Goal: Check status: Check status

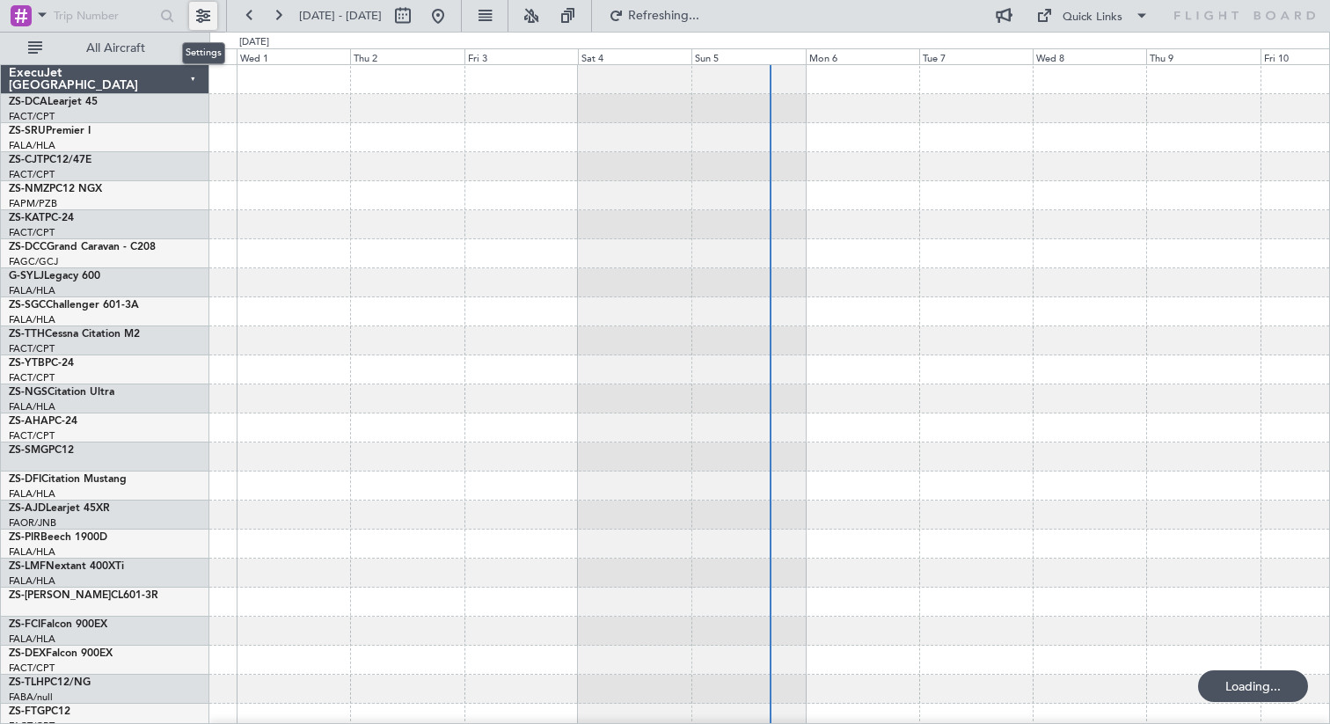
click at [203, 17] on button at bounding box center [203, 16] width 28 height 28
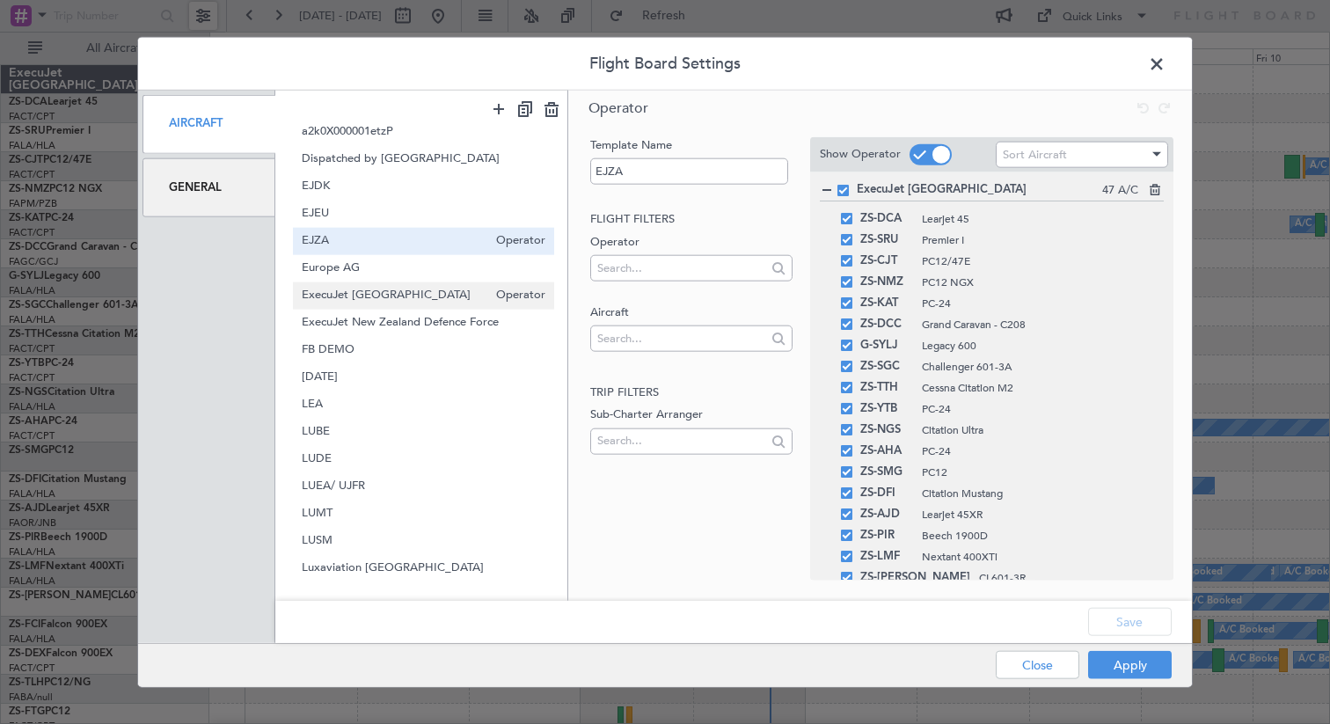
scroll to position [310, 0]
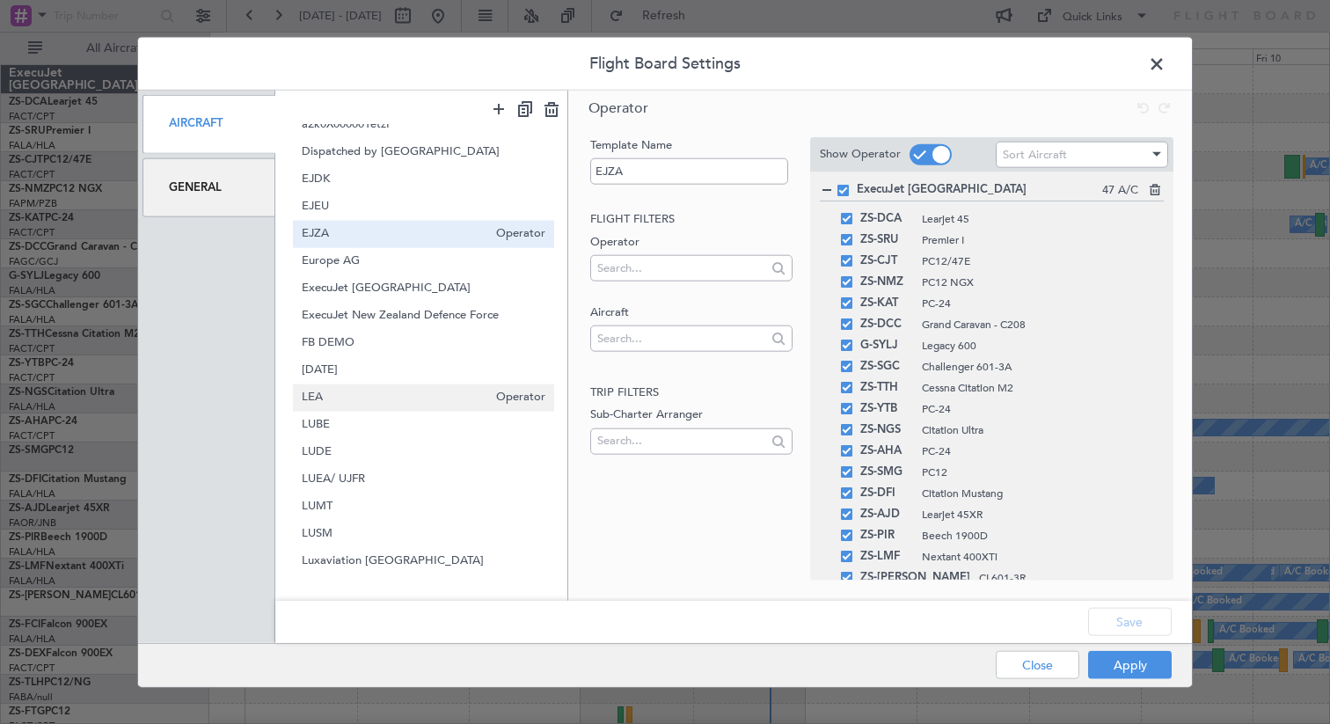
click at [347, 399] on span "LEA" at bounding box center [395, 398] width 186 height 18
type input "LEA"
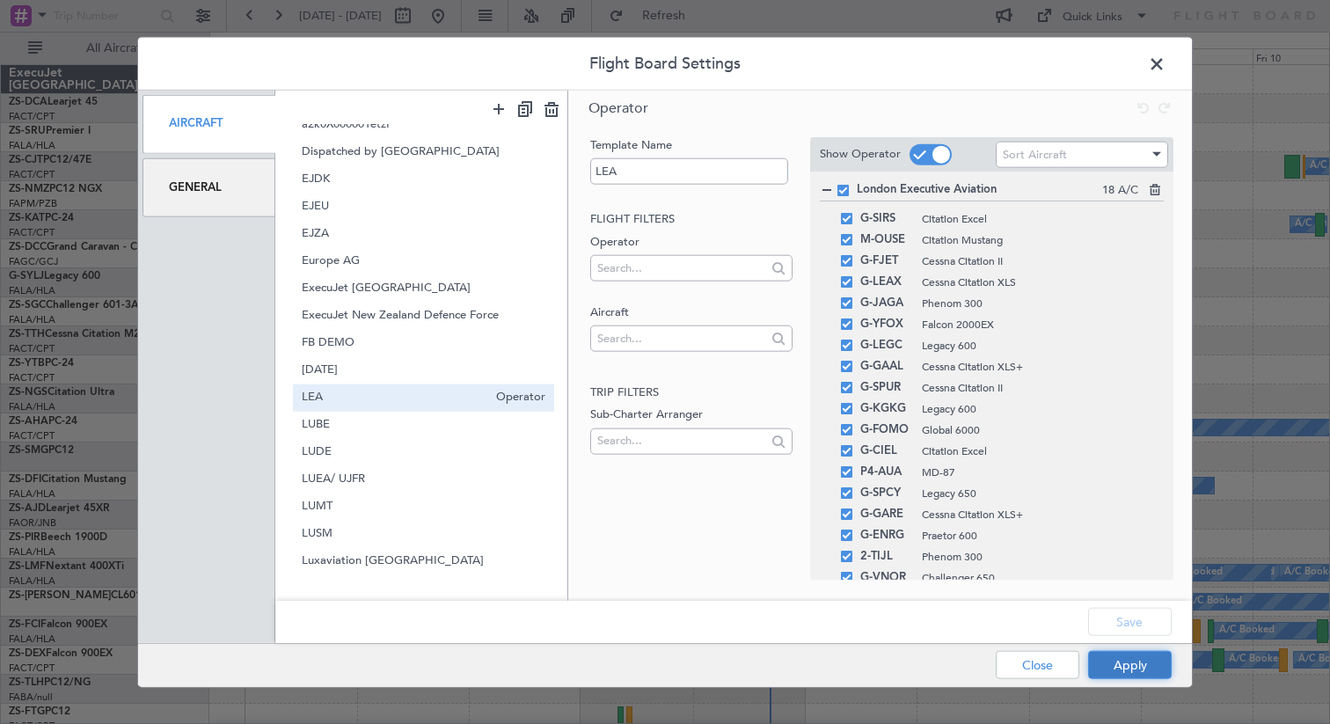
click at [1128, 662] on button "Apply" at bounding box center [1130, 665] width 84 height 28
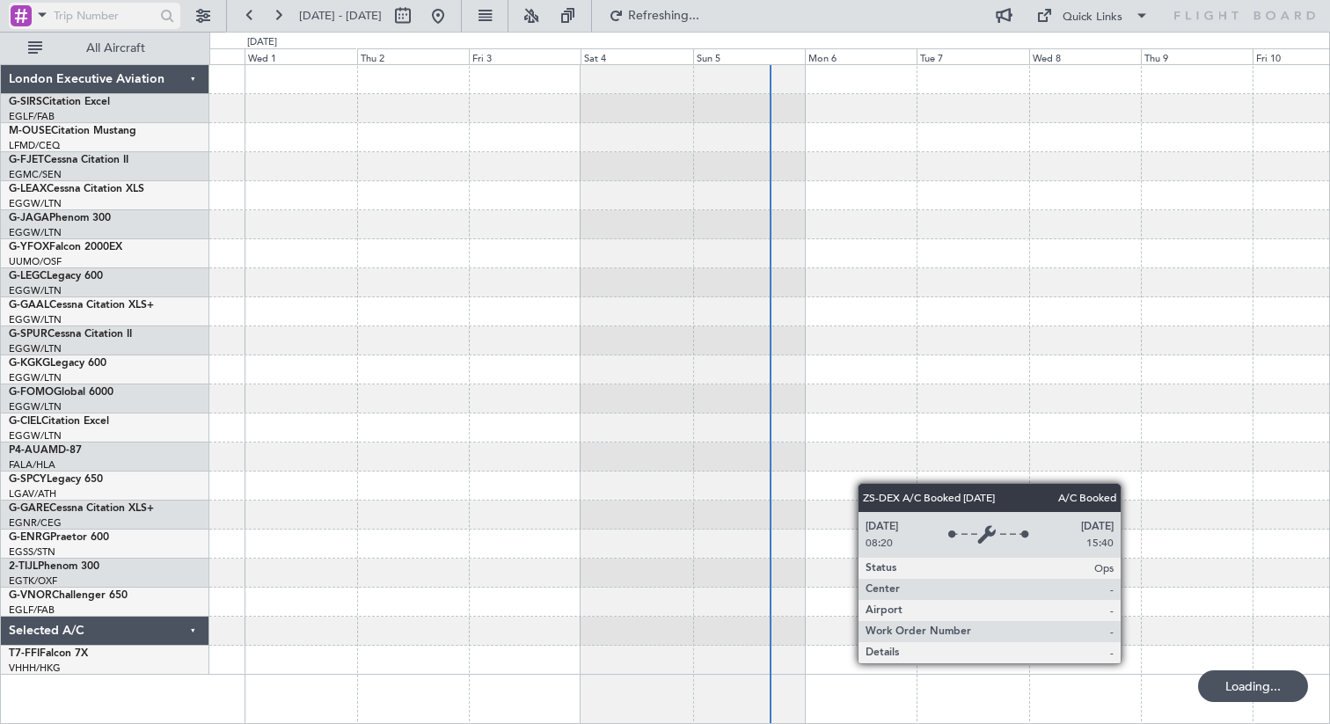
click at [120, 17] on input "text" at bounding box center [104, 16] width 101 height 26
paste input "535230"
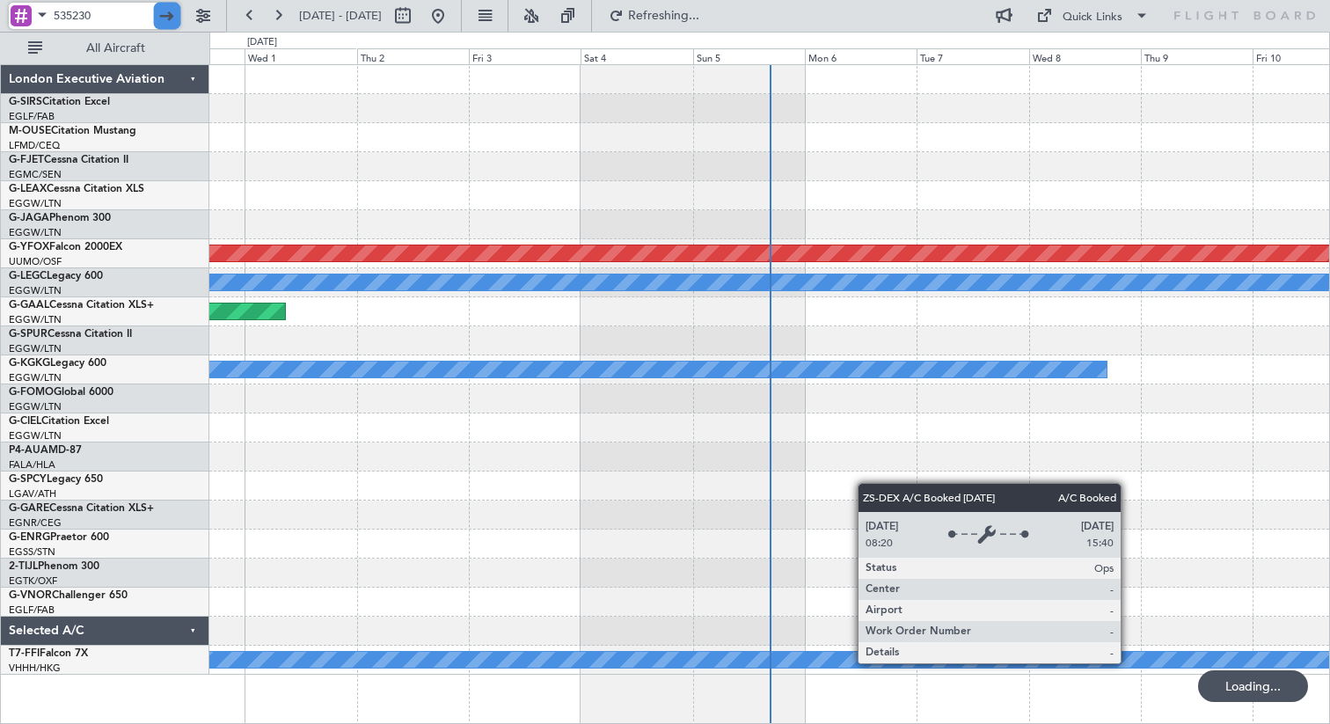
type input "535230"
click at [164, 17] on div at bounding box center [167, 16] width 27 height 27
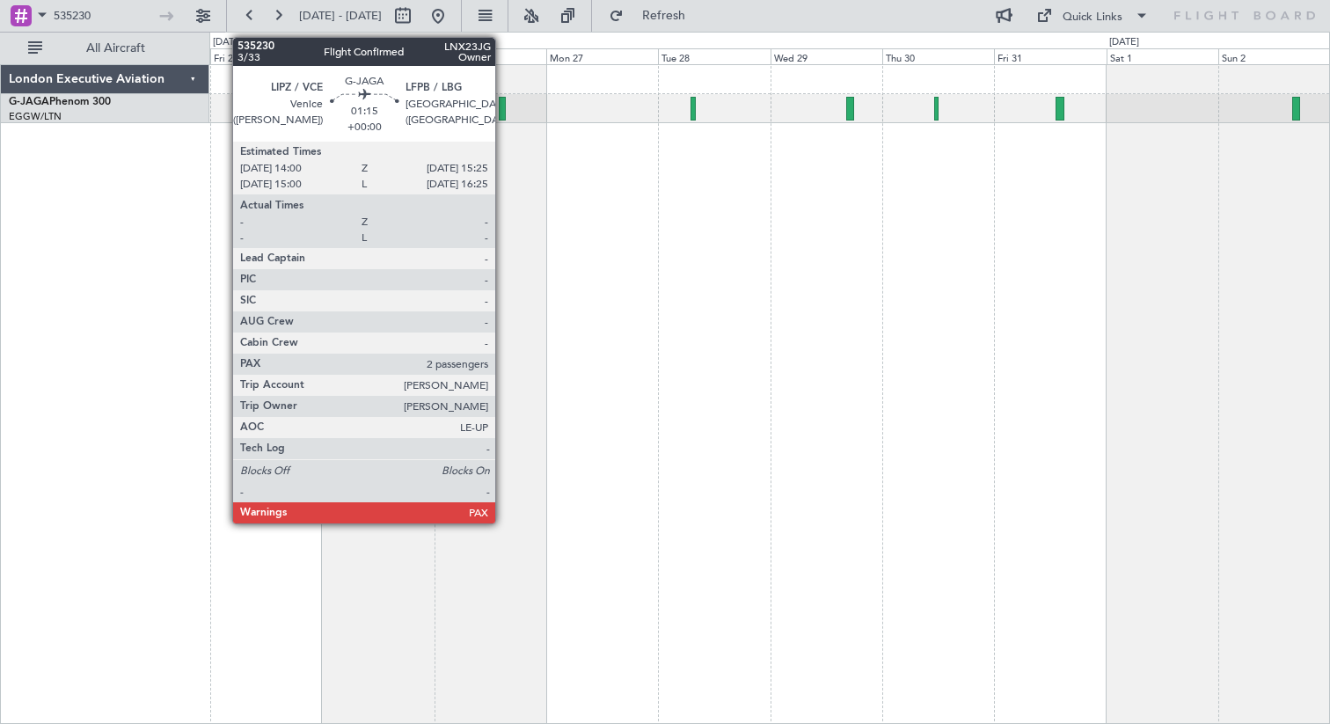
click at [503, 106] on div at bounding box center [502, 109] width 7 height 24
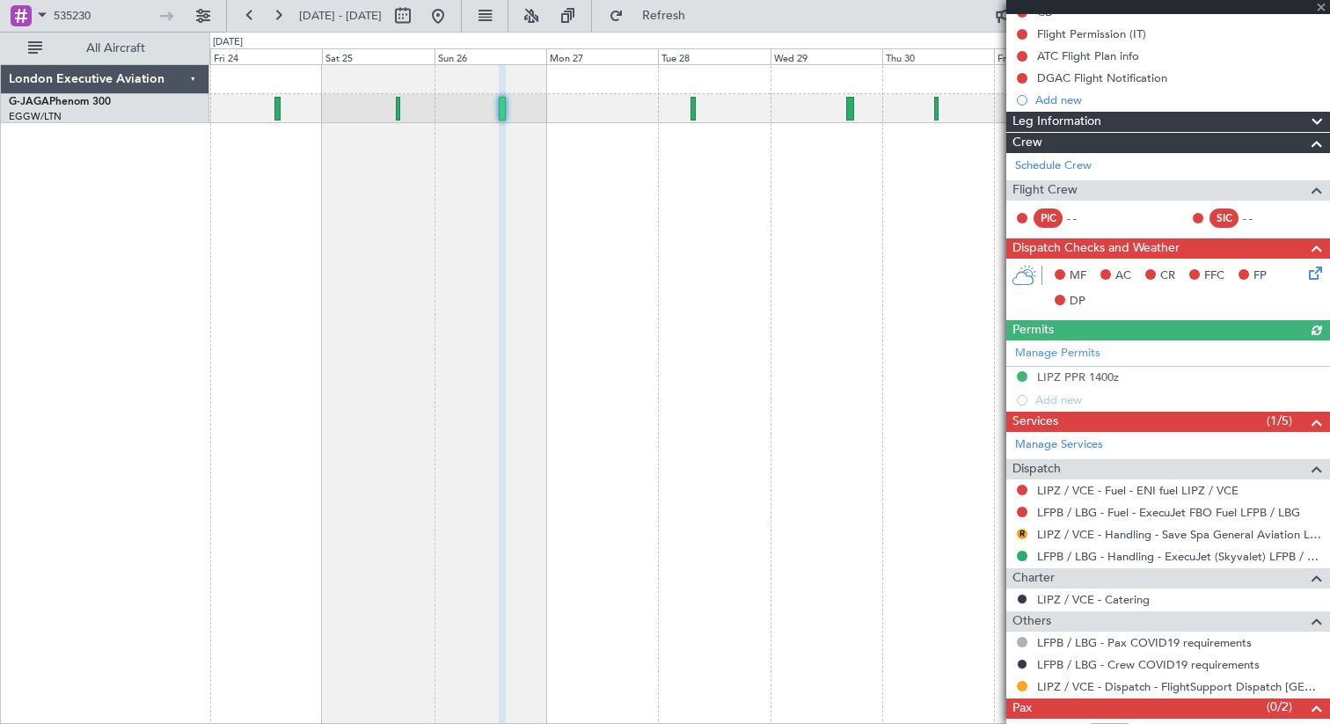
scroll to position [237, 0]
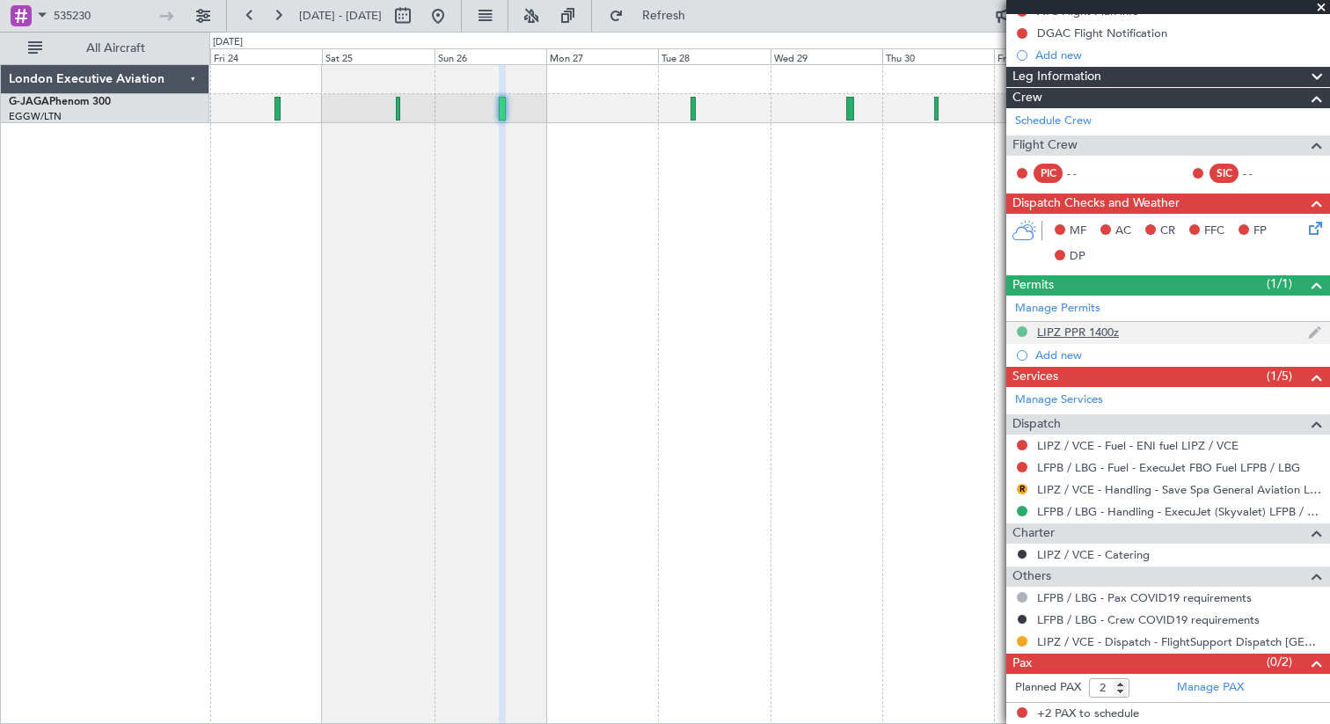
click at [1022, 330] on button at bounding box center [1022, 331] width 11 height 11
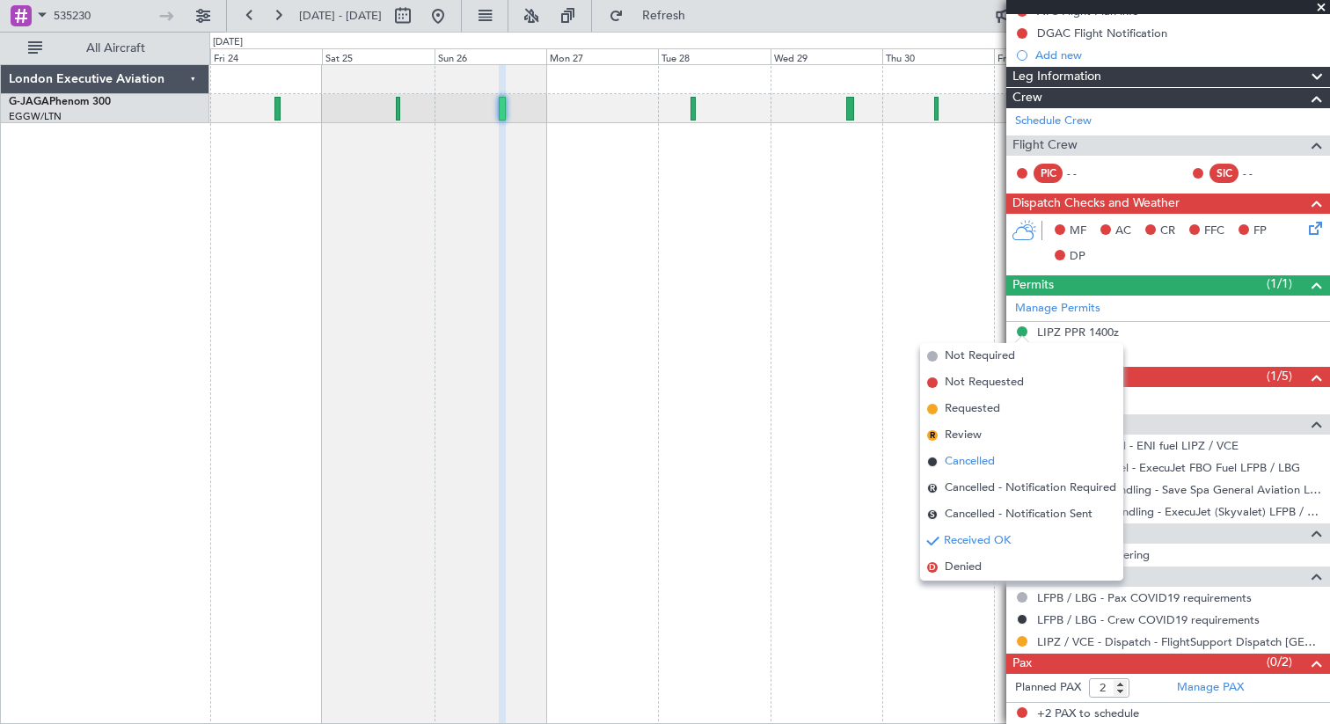
click at [980, 461] on span "Cancelled" at bounding box center [970, 462] width 50 height 18
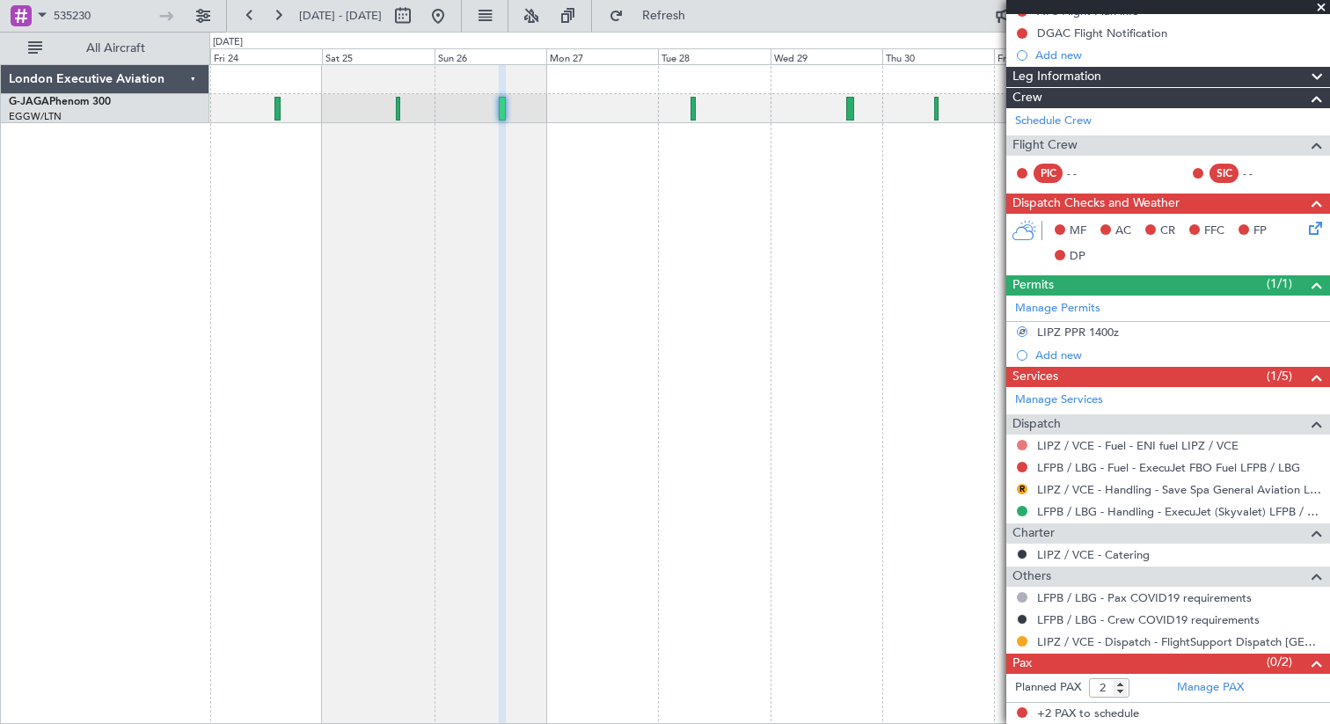
click at [1025, 442] on button at bounding box center [1022, 445] width 11 height 11
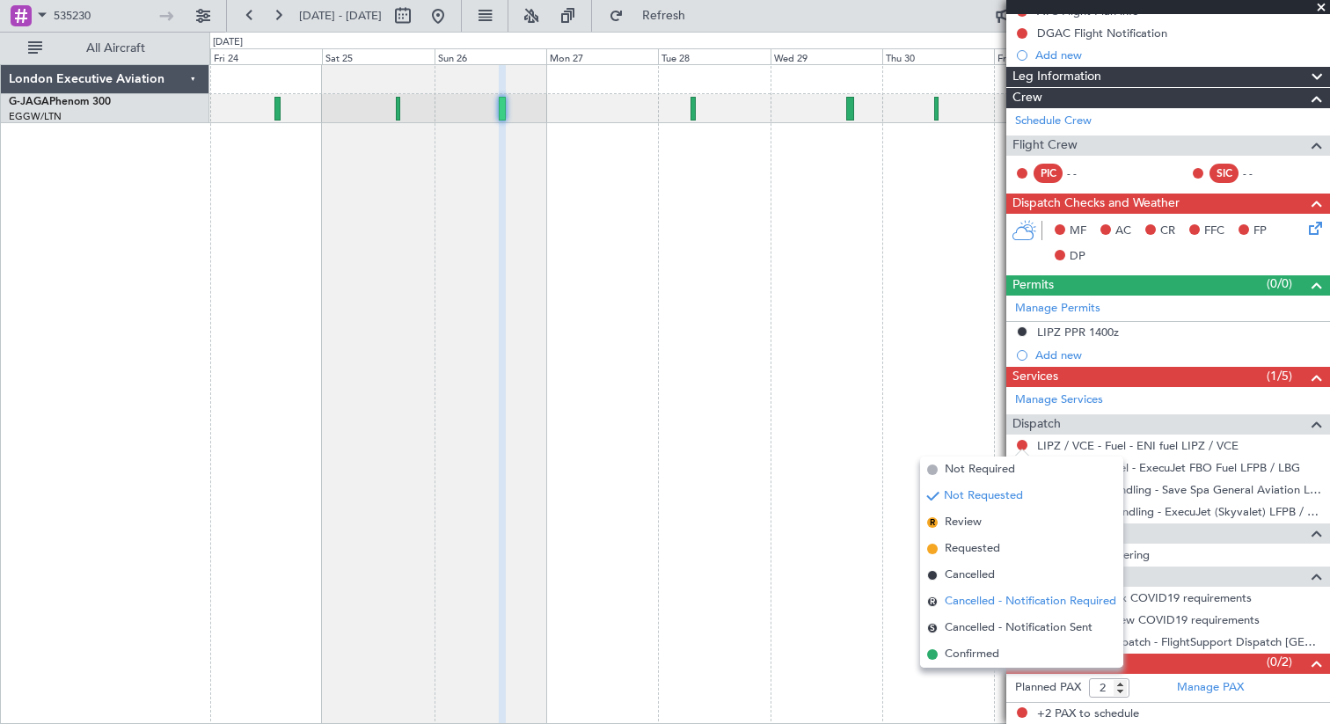
click at [982, 602] on span "Cancelled - Notification Required" at bounding box center [1031, 602] width 172 height 18
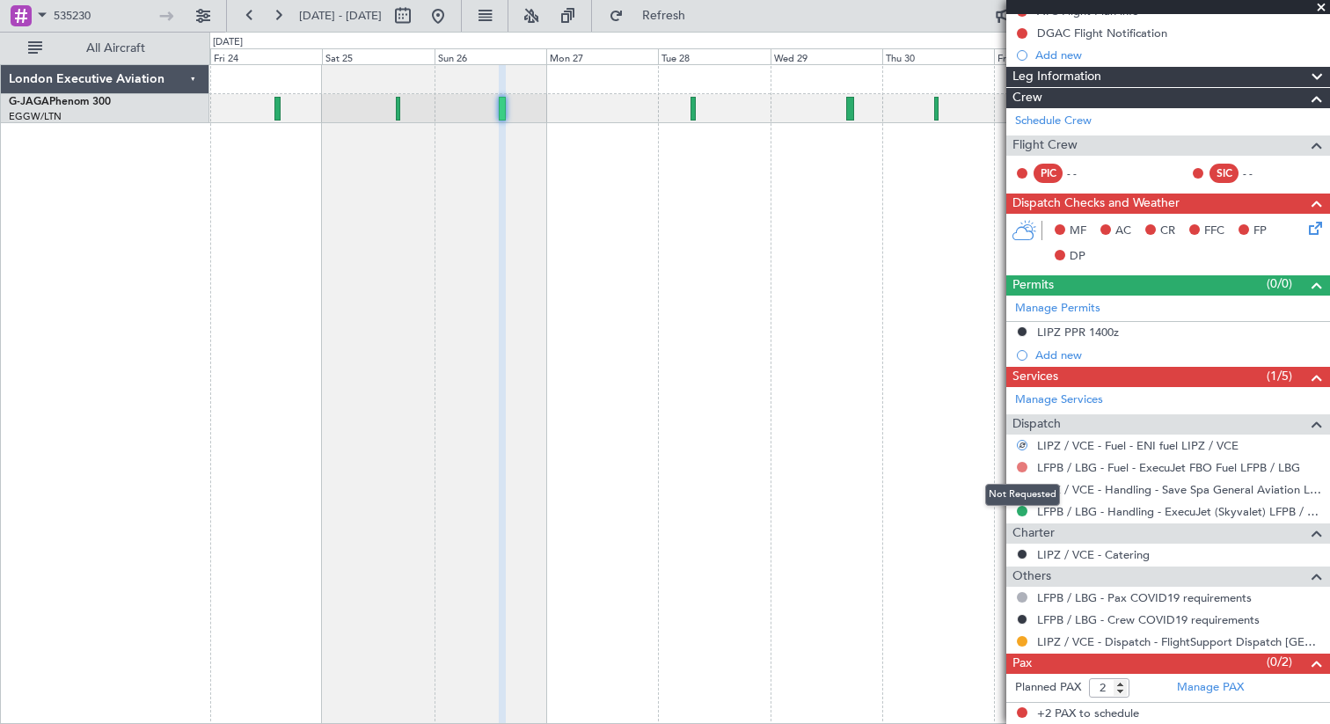
click at [1021, 470] on button at bounding box center [1022, 467] width 11 height 11
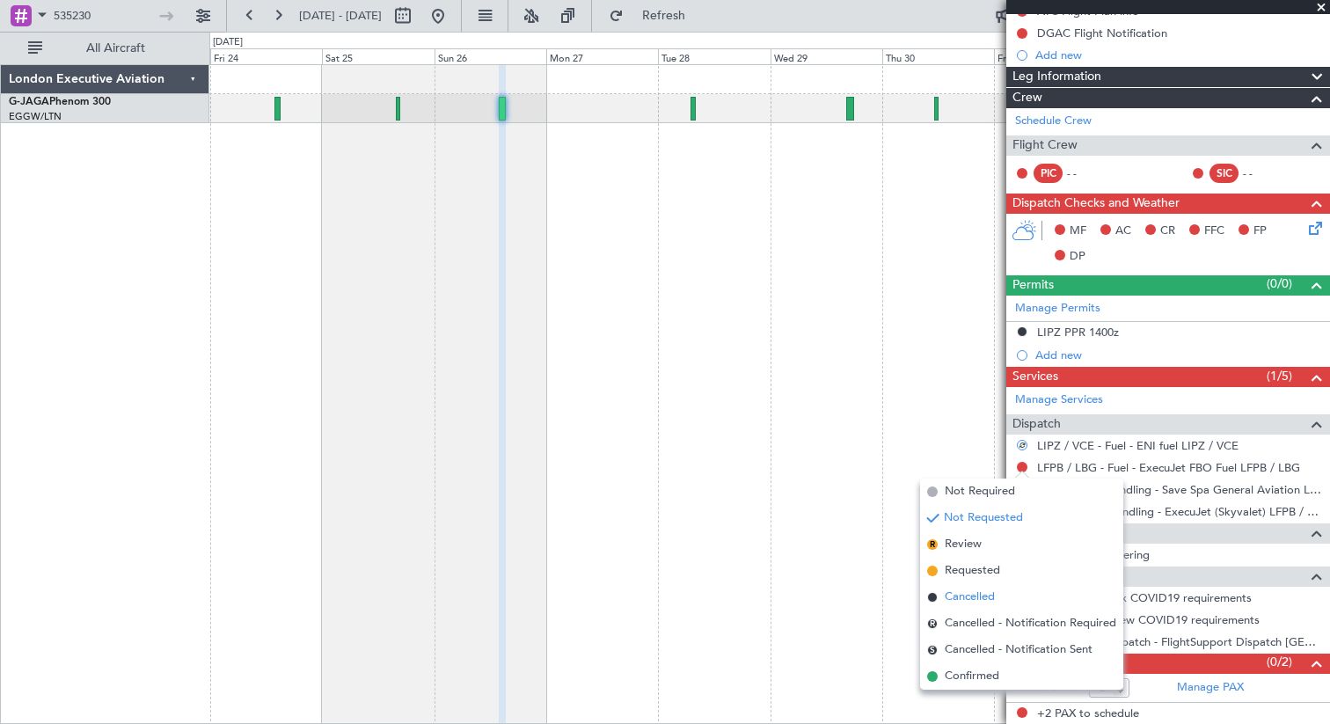
click at [962, 596] on span "Cancelled" at bounding box center [970, 597] width 50 height 18
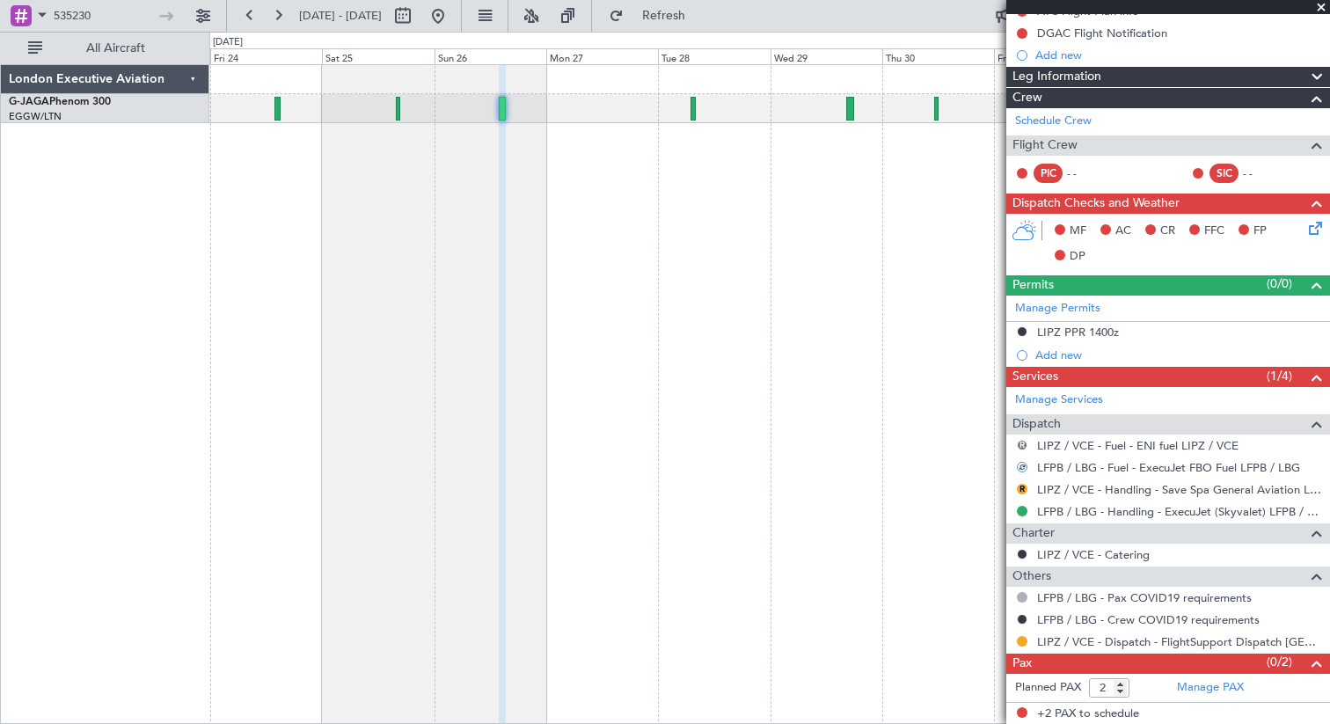
click at [1021, 446] on button "R" at bounding box center [1022, 445] width 11 height 11
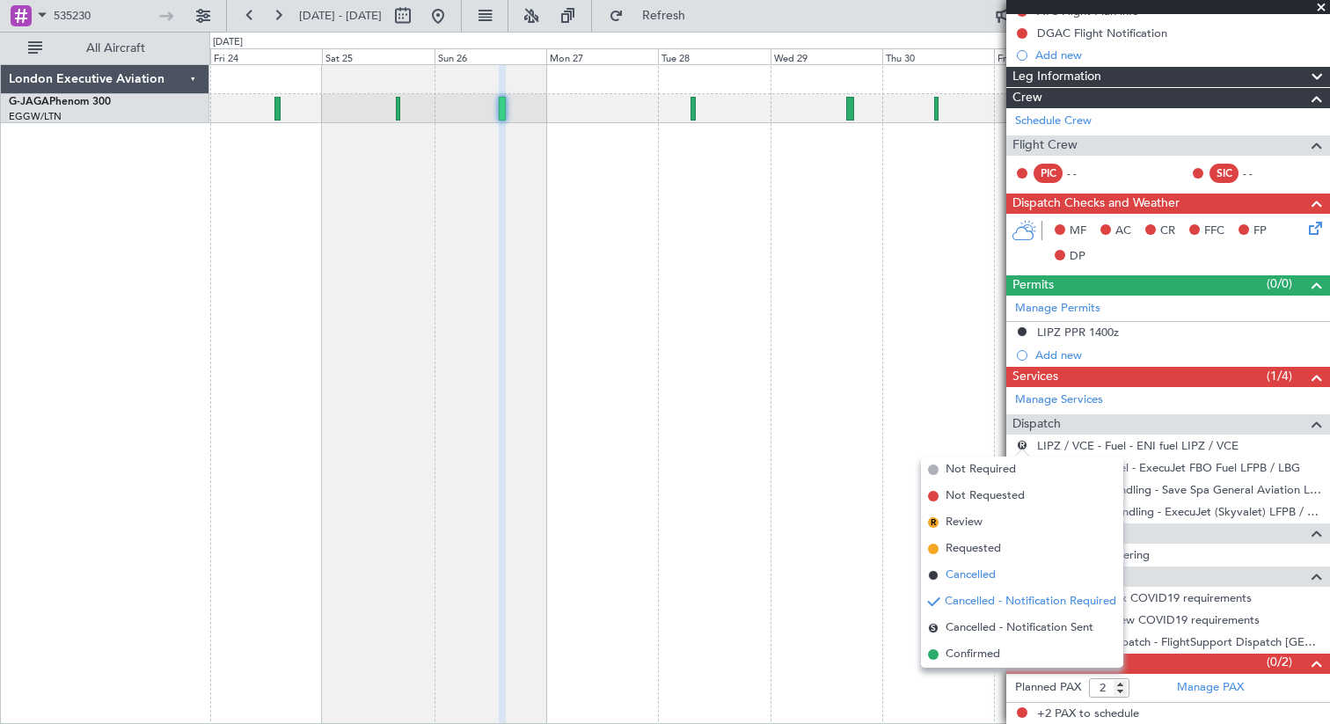
click at [973, 573] on span "Cancelled" at bounding box center [970, 575] width 50 height 18
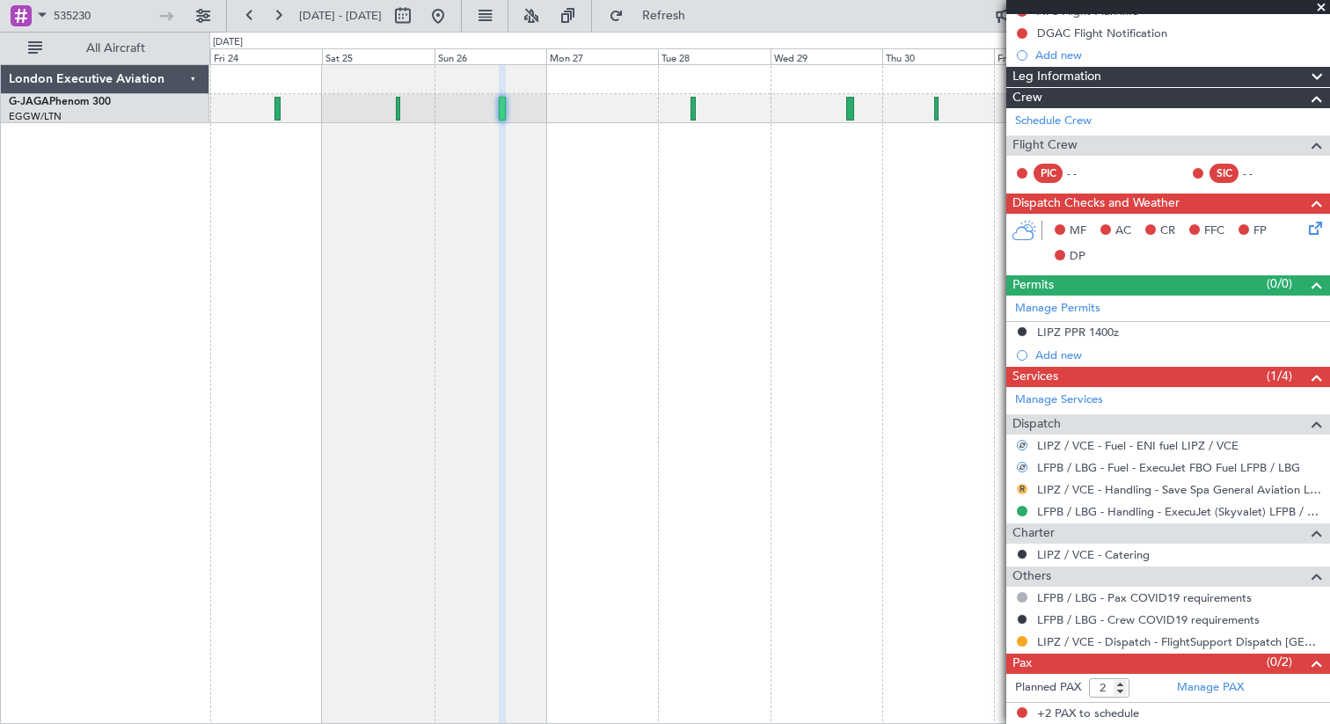
click at [1020, 486] on button "R" at bounding box center [1022, 489] width 11 height 11
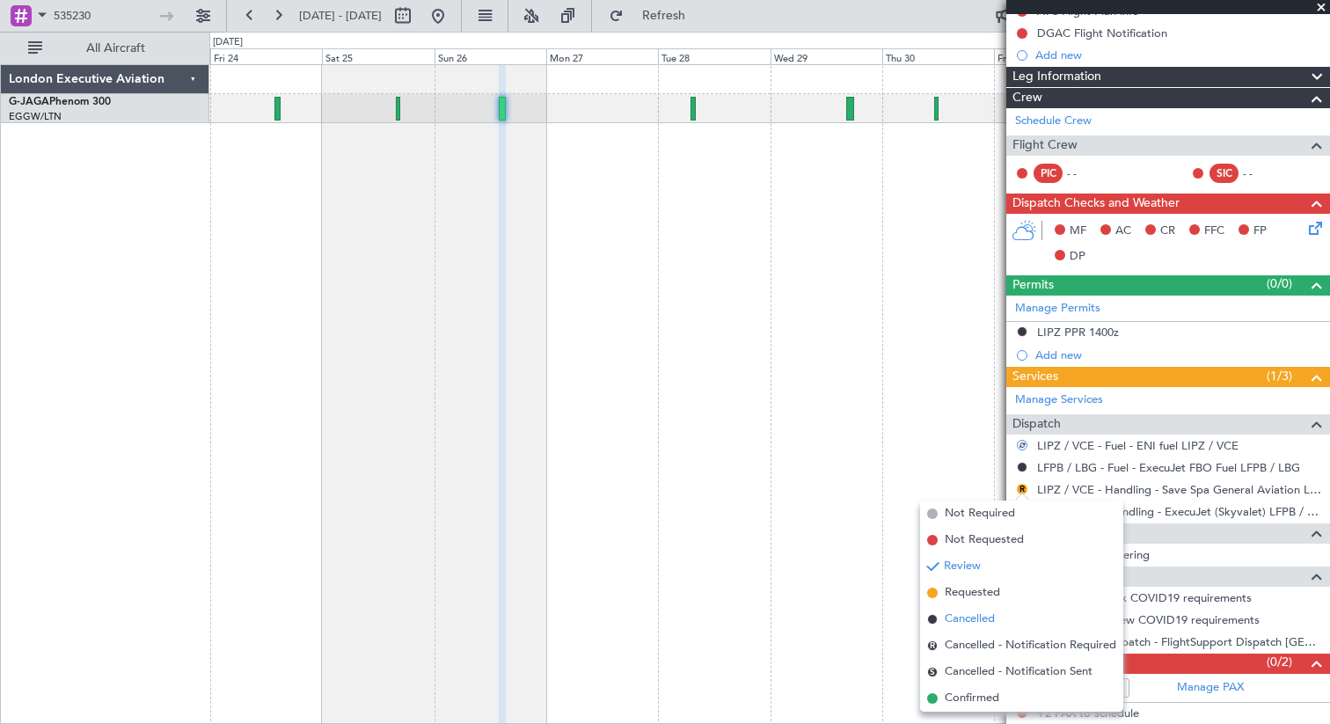
click at [976, 617] on span "Cancelled" at bounding box center [970, 619] width 50 height 18
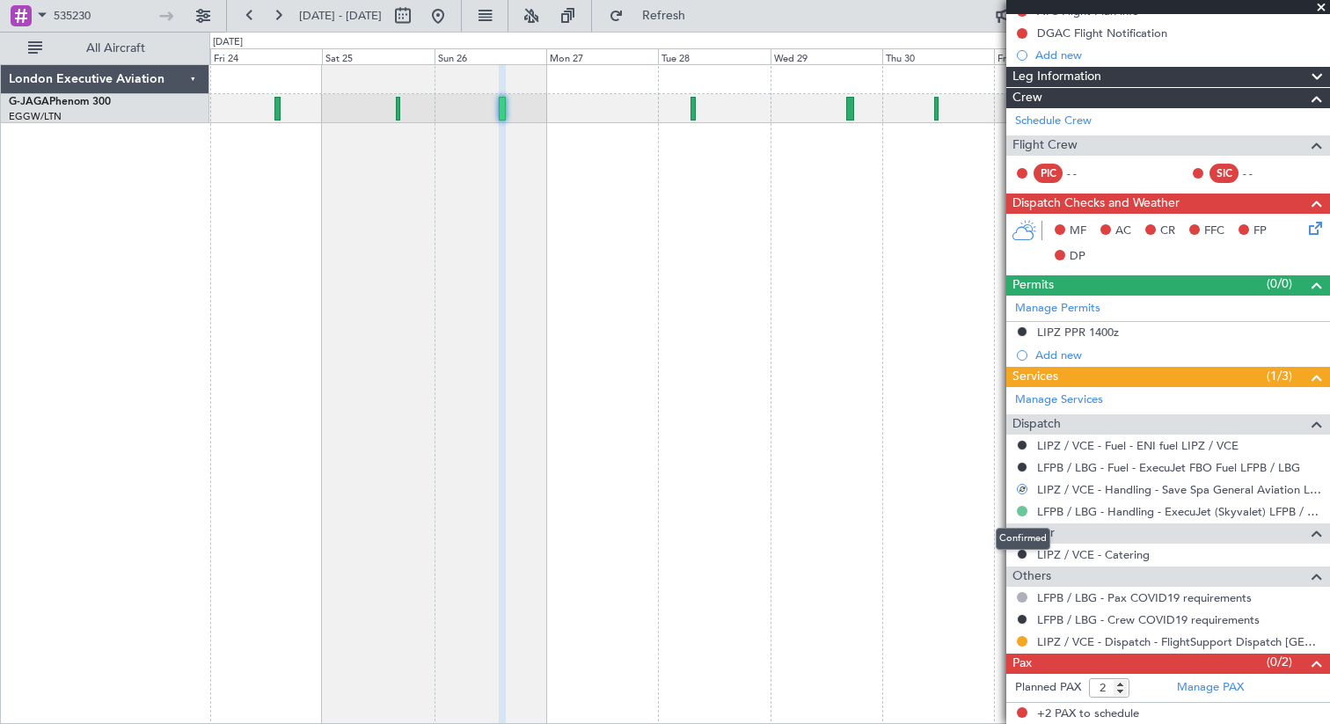
click at [1022, 507] on button at bounding box center [1022, 511] width 11 height 11
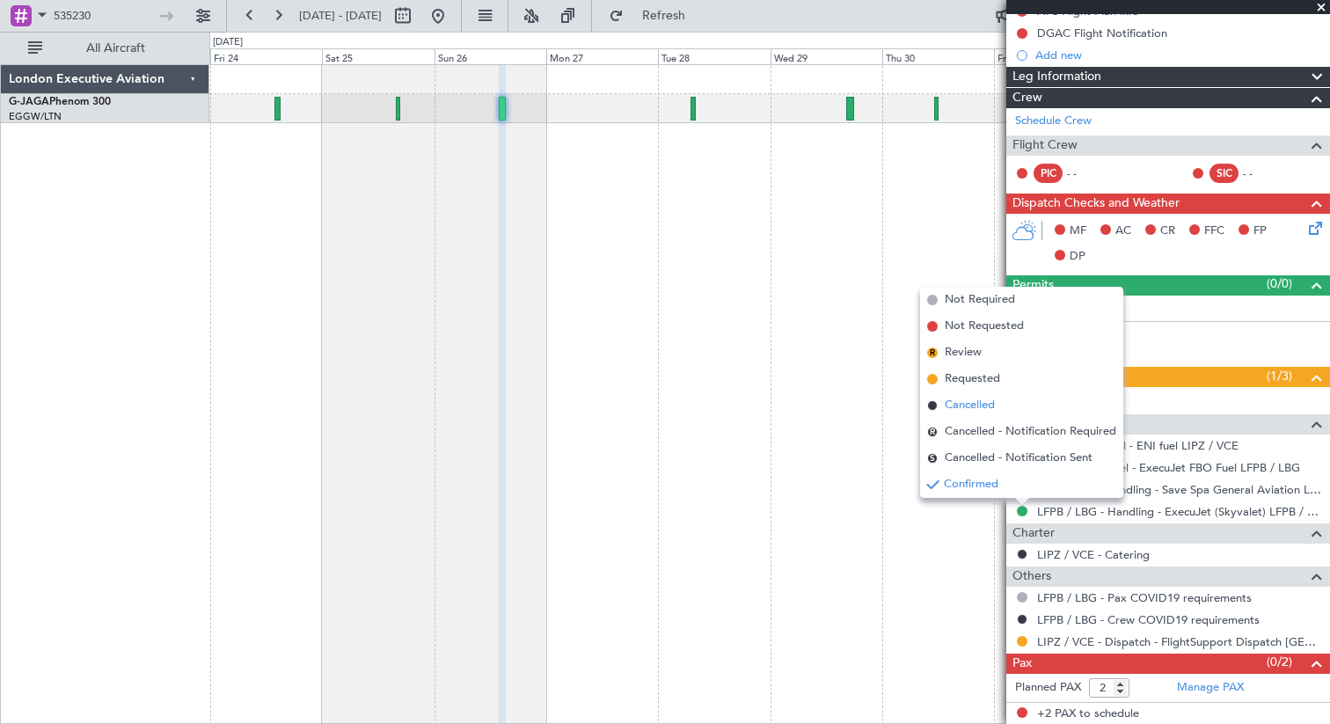
click at [965, 405] on span "Cancelled" at bounding box center [970, 406] width 50 height 18
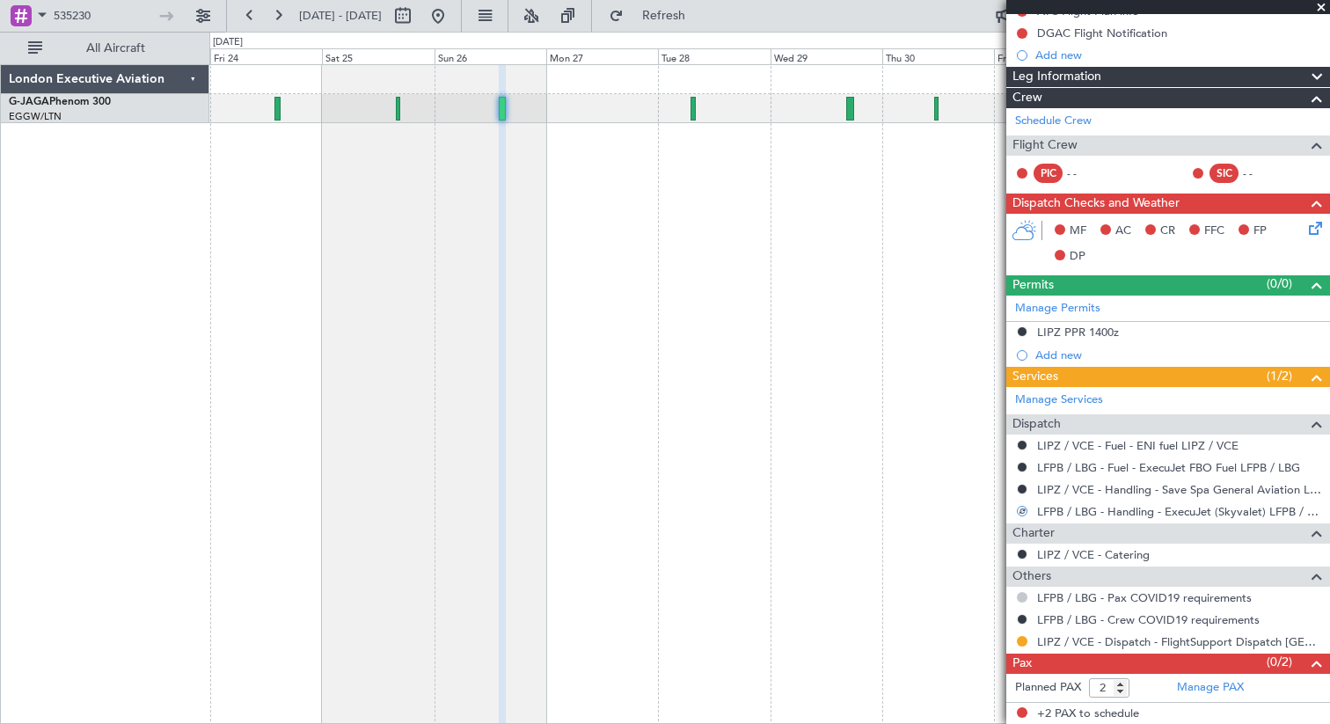
click at [1020, 596] on button at bounding box center [1022, 597] width 11 height 11
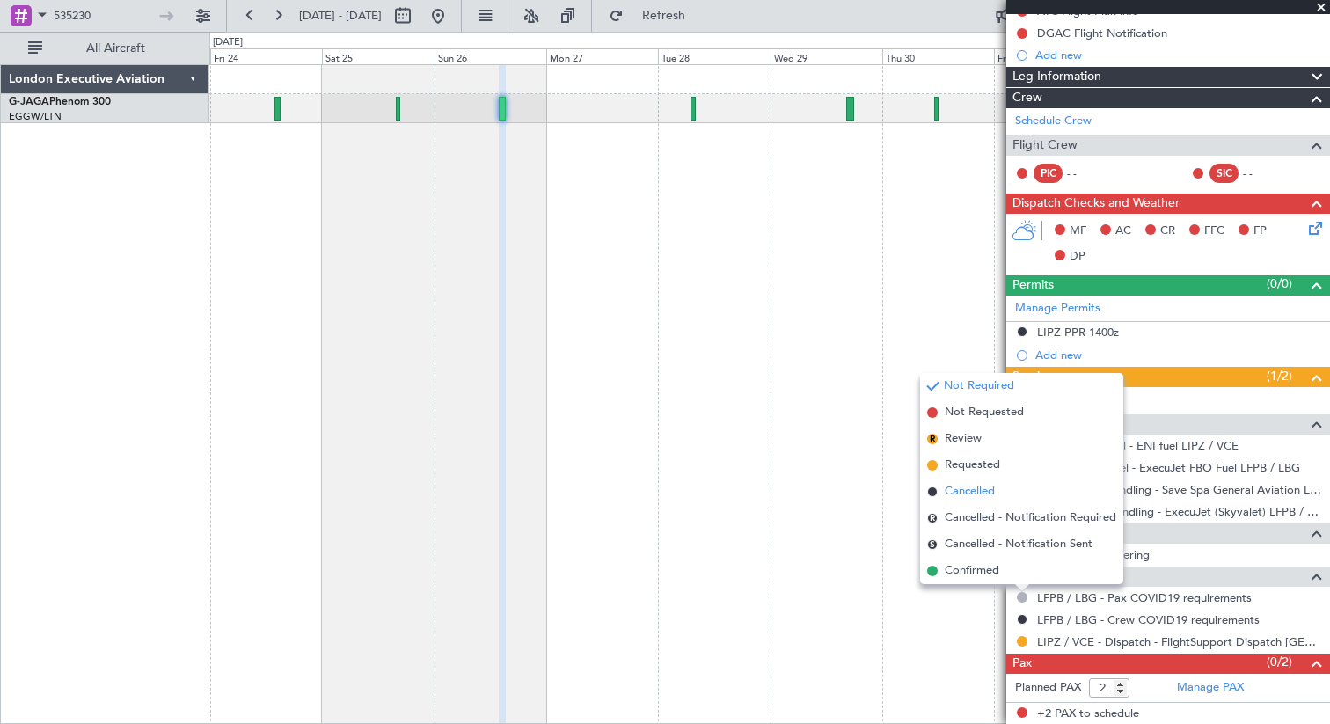
click at [966, 487] on span "Cancelled" at bounding box center [970, 492] width 50 height 18
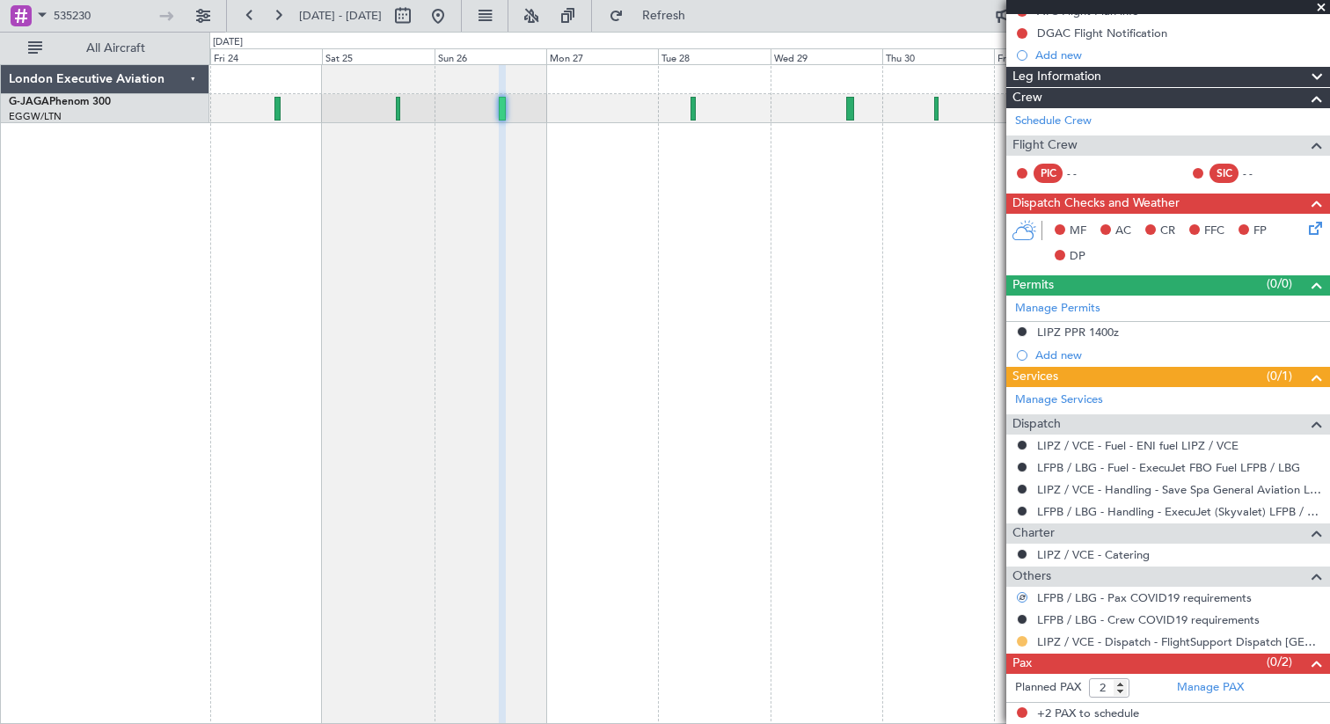
click at [1021, 639] on button at bounding box center [1022, 641] width 11 height 11
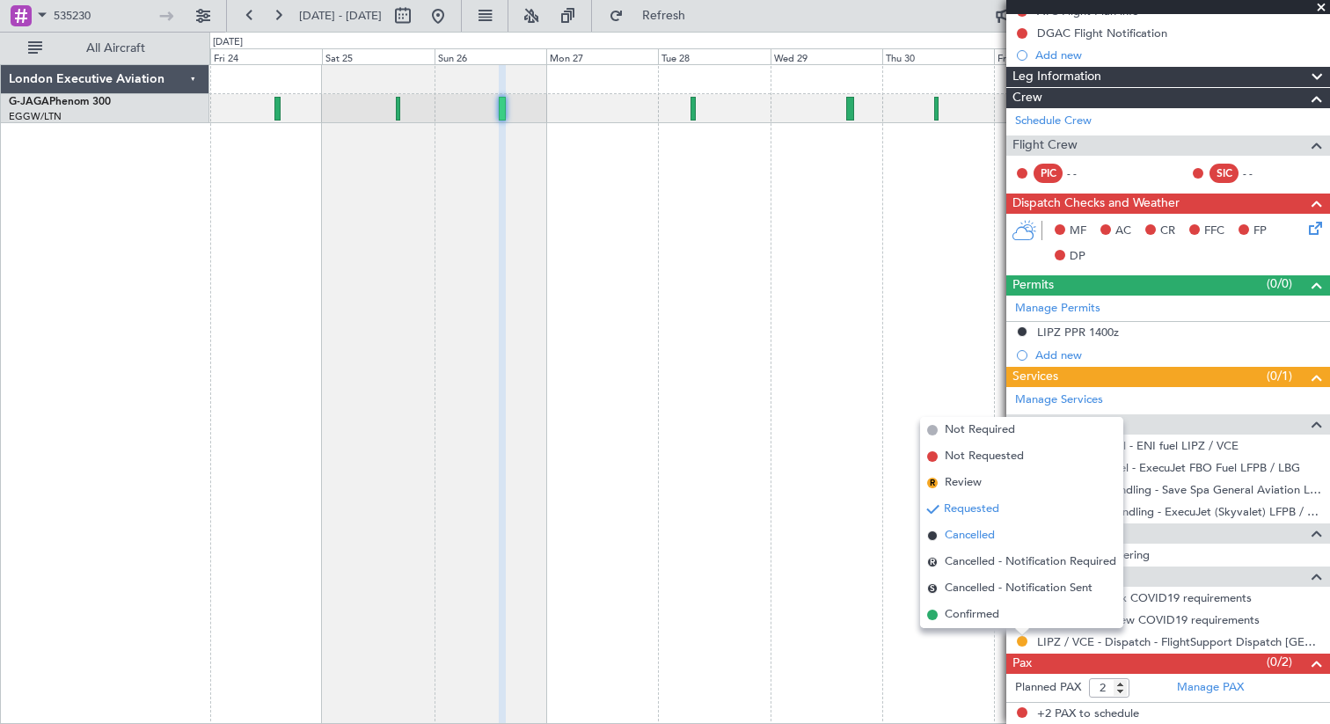
click at [956, 530] on span "Cancelled" at bounding box center [970, 536] width 50 height 18
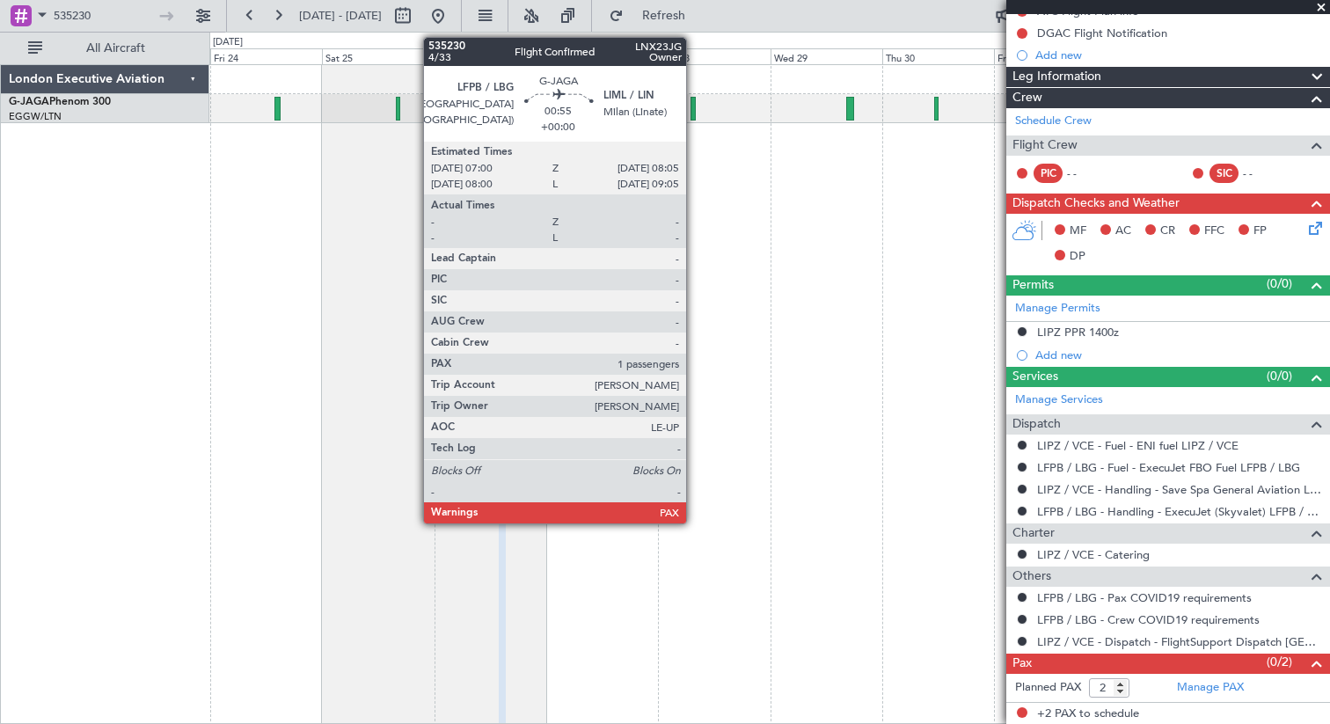
click at [693, 114] on div at bounding box center [692, 109] width 5 height 24
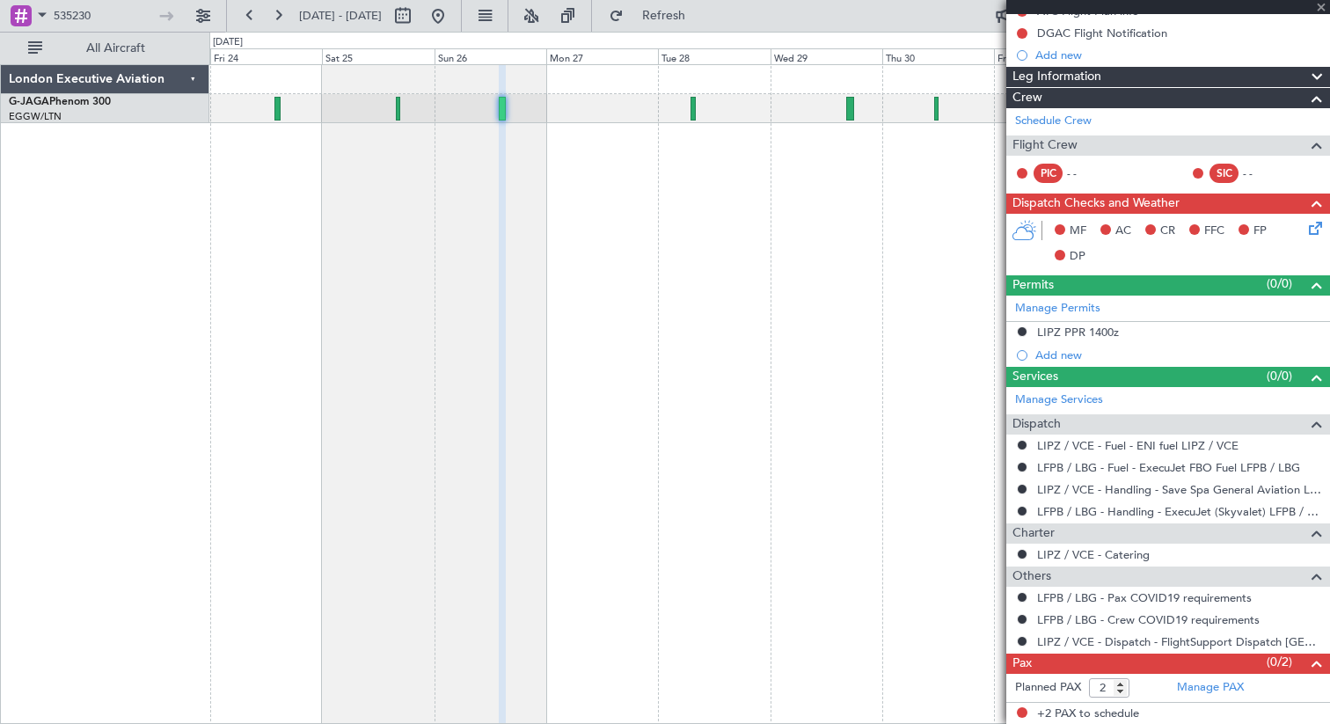
type input "1"
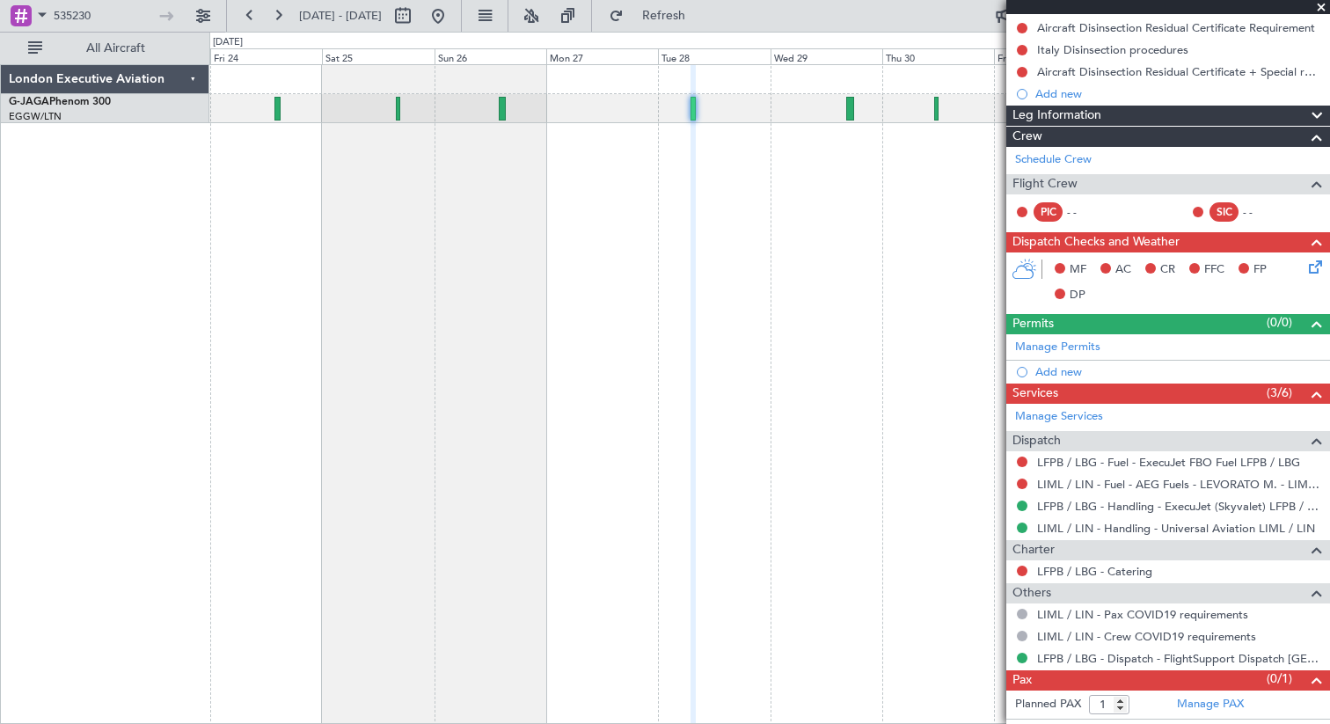
scroll to position [259, 0]
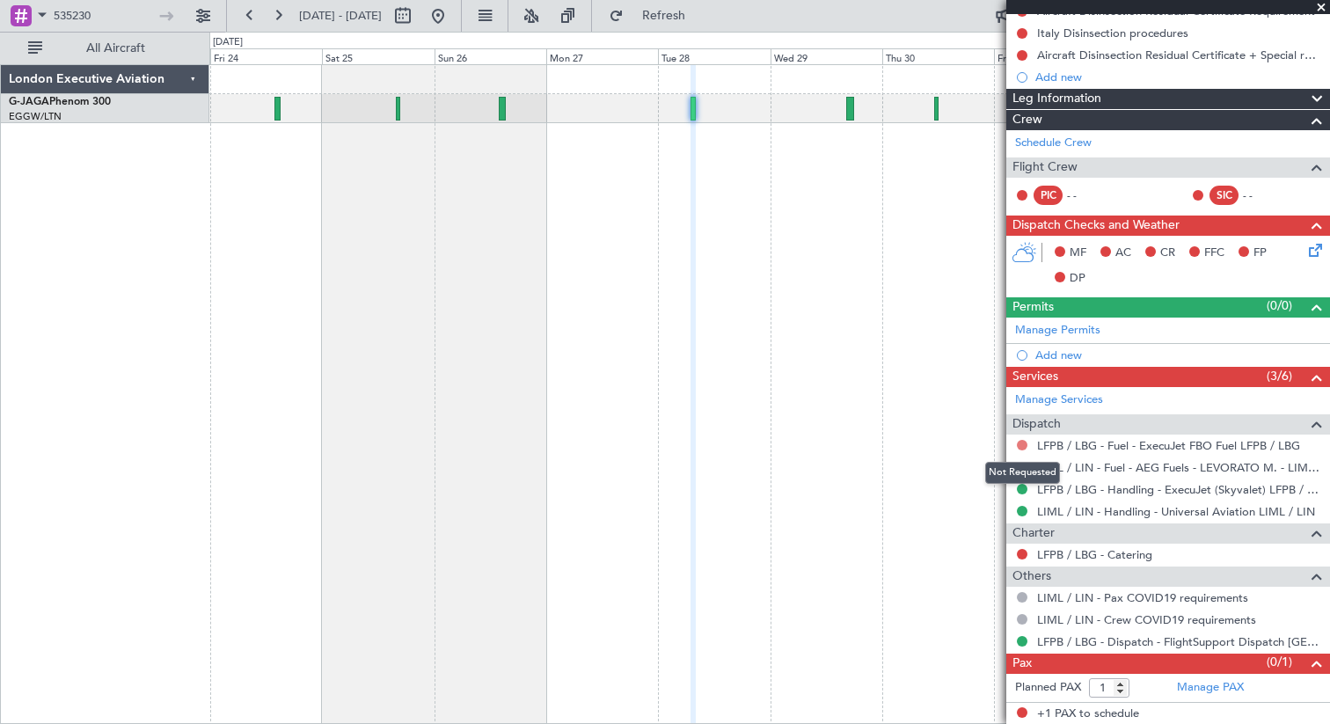
click at [1021, 444] on button at bounding box center [1022, 445] width 11 height 11
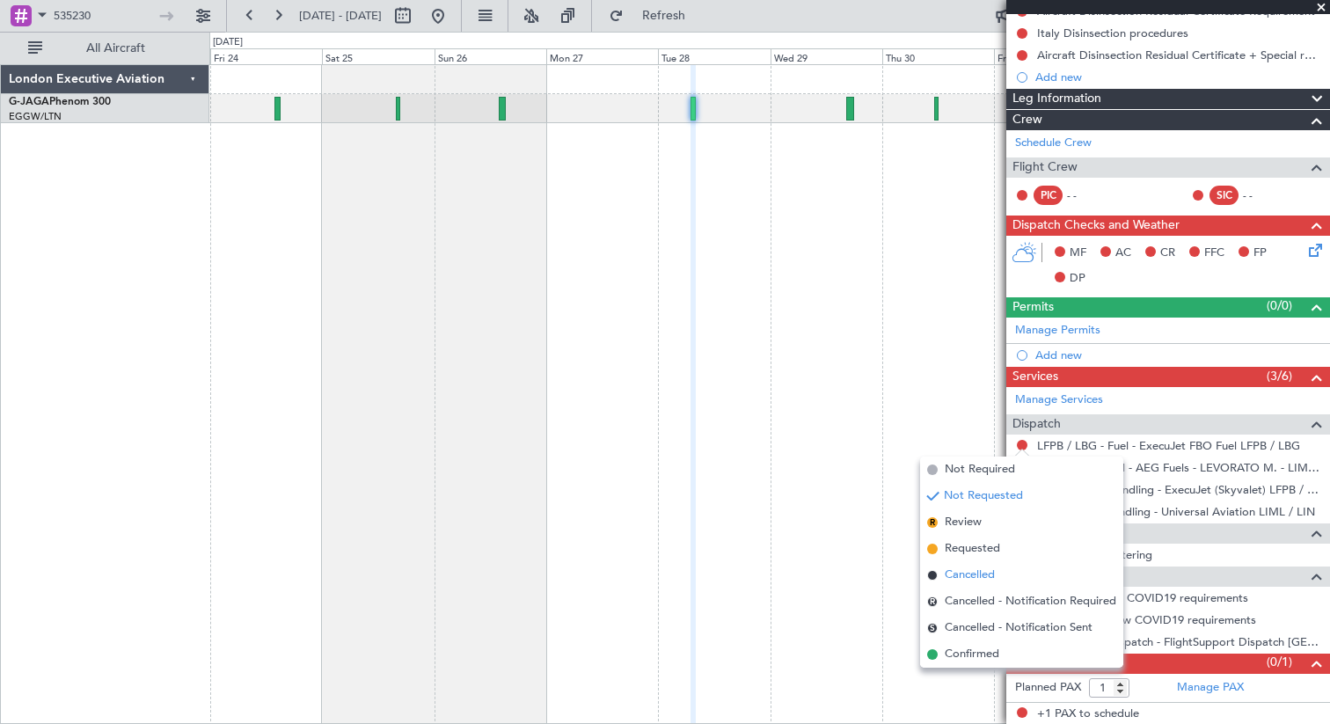
click at [987, 579] on span "Cancelled" at bounding box center [970, 575] width 50 height 18
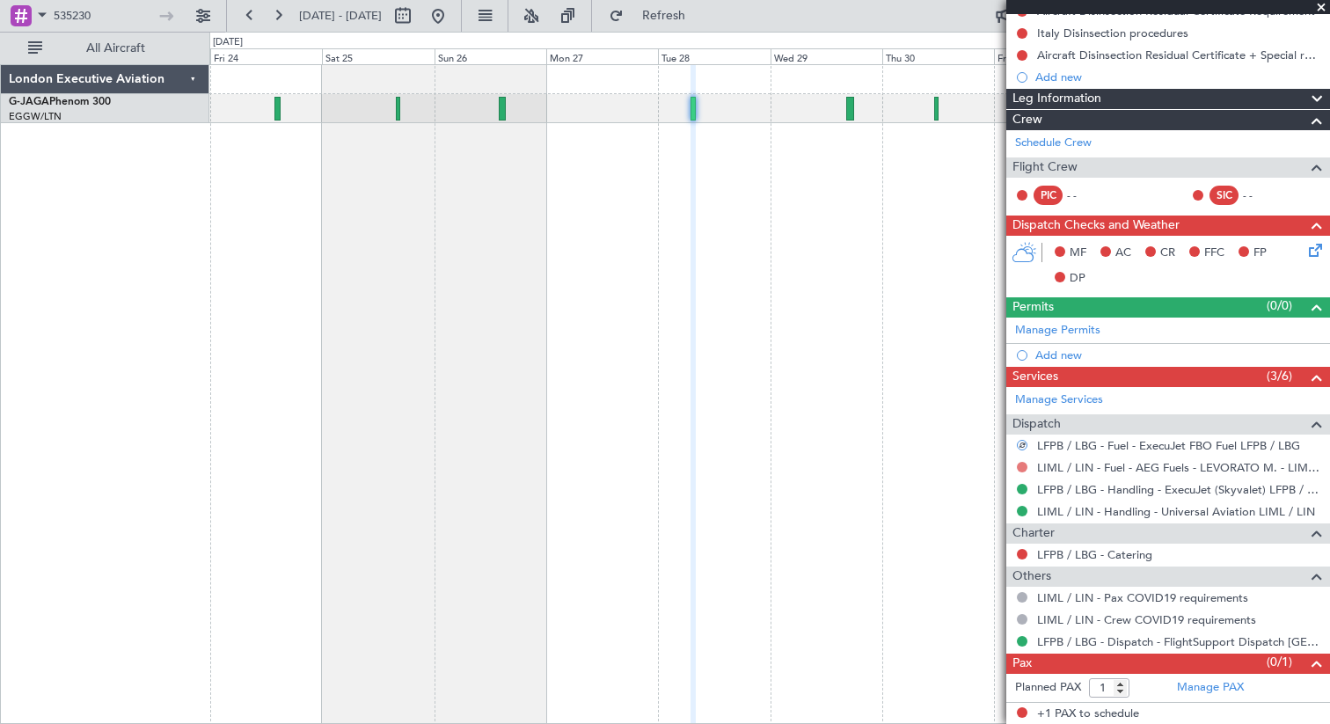
click at [1023, 469] on button at bounding box center [1022, 467] width 11 height 11
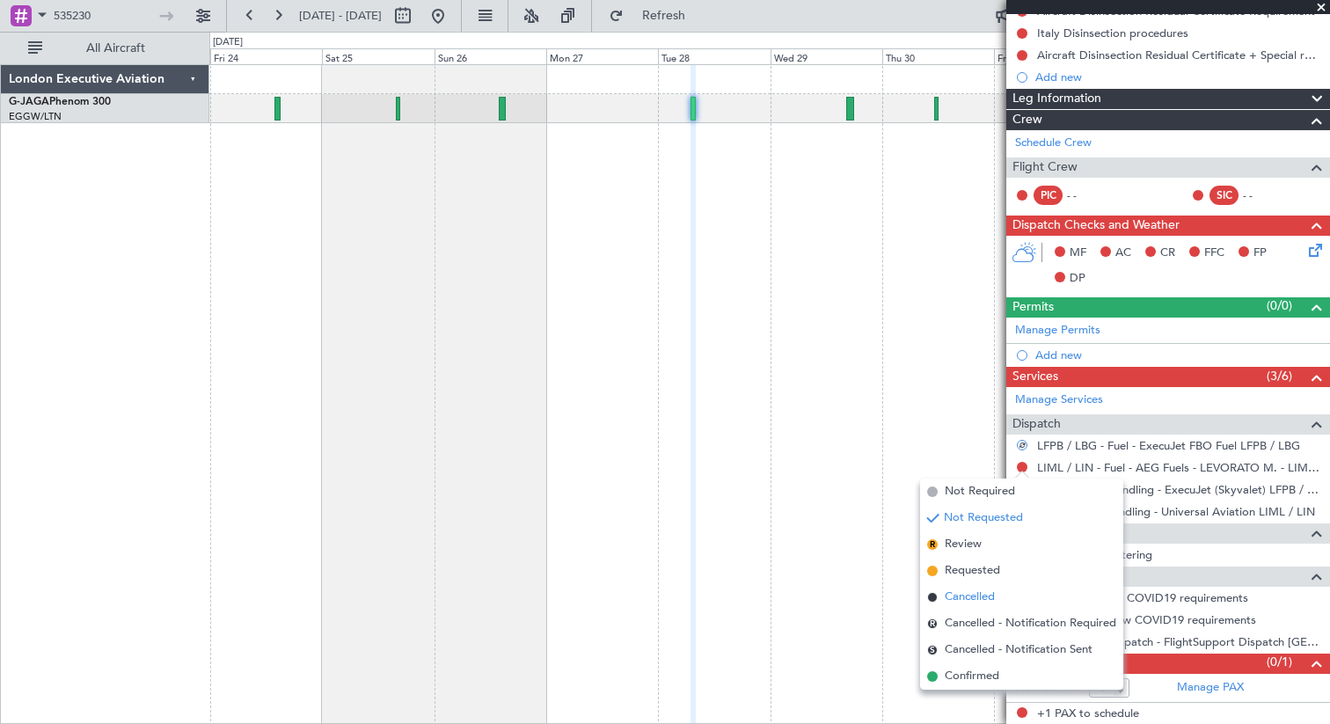
click at [989, 594] on span "Cancelled" at bounding box center [970, 597] width 50 height 18
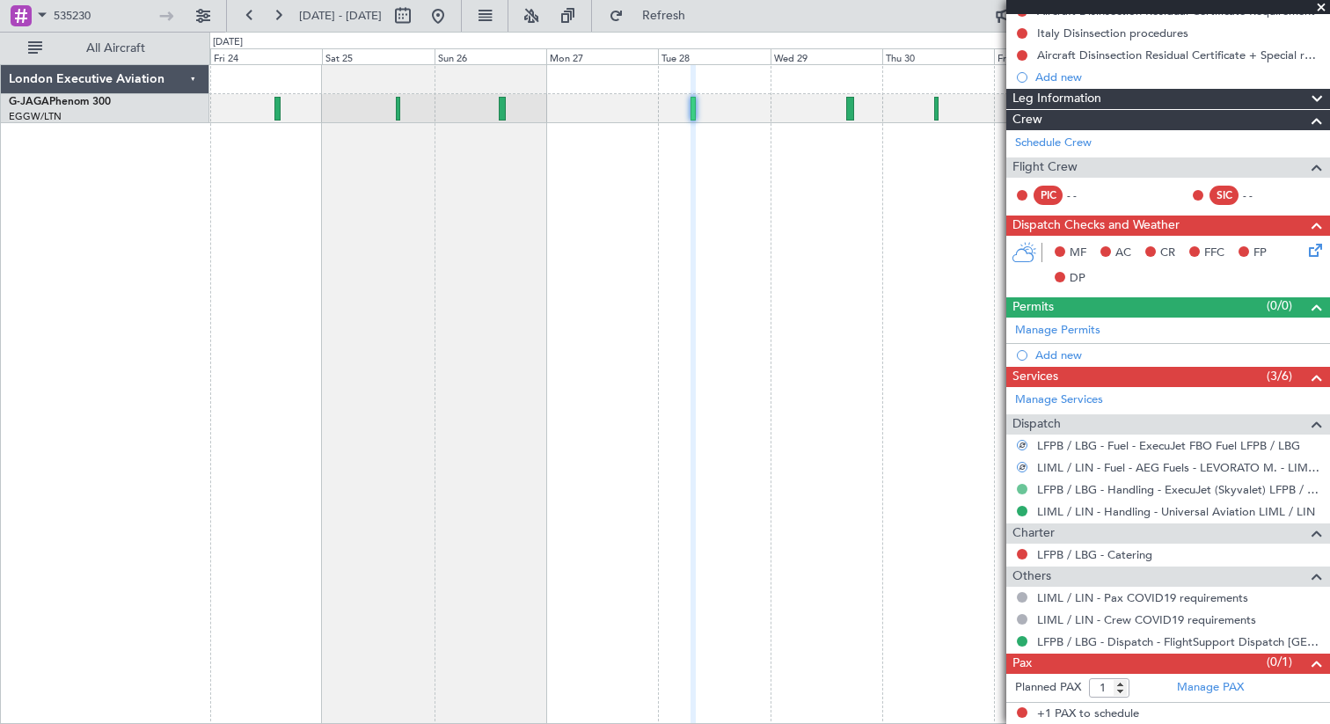
click at [1021, 485] on button at bounding box center [1022, 489] width 11 height 11
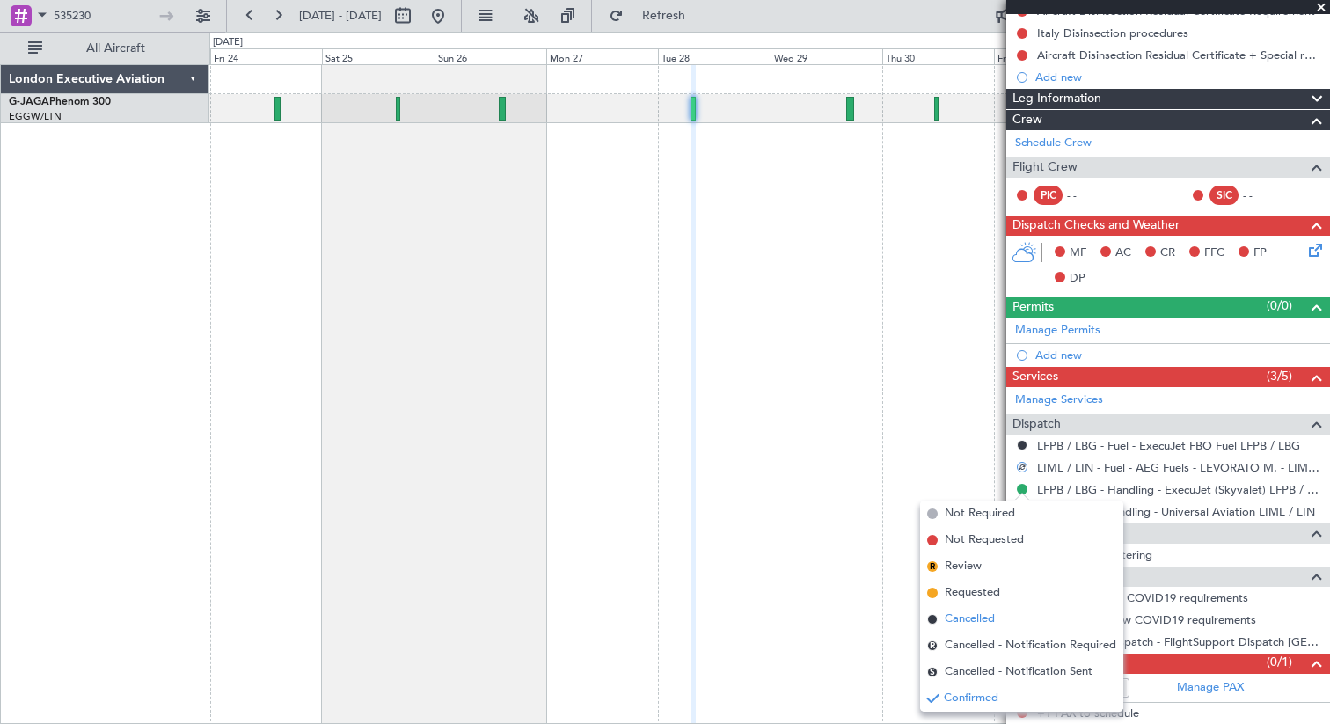
click at [986, 610] on span "Cancelled" at bounding box center [970, 619] width 50 height 18
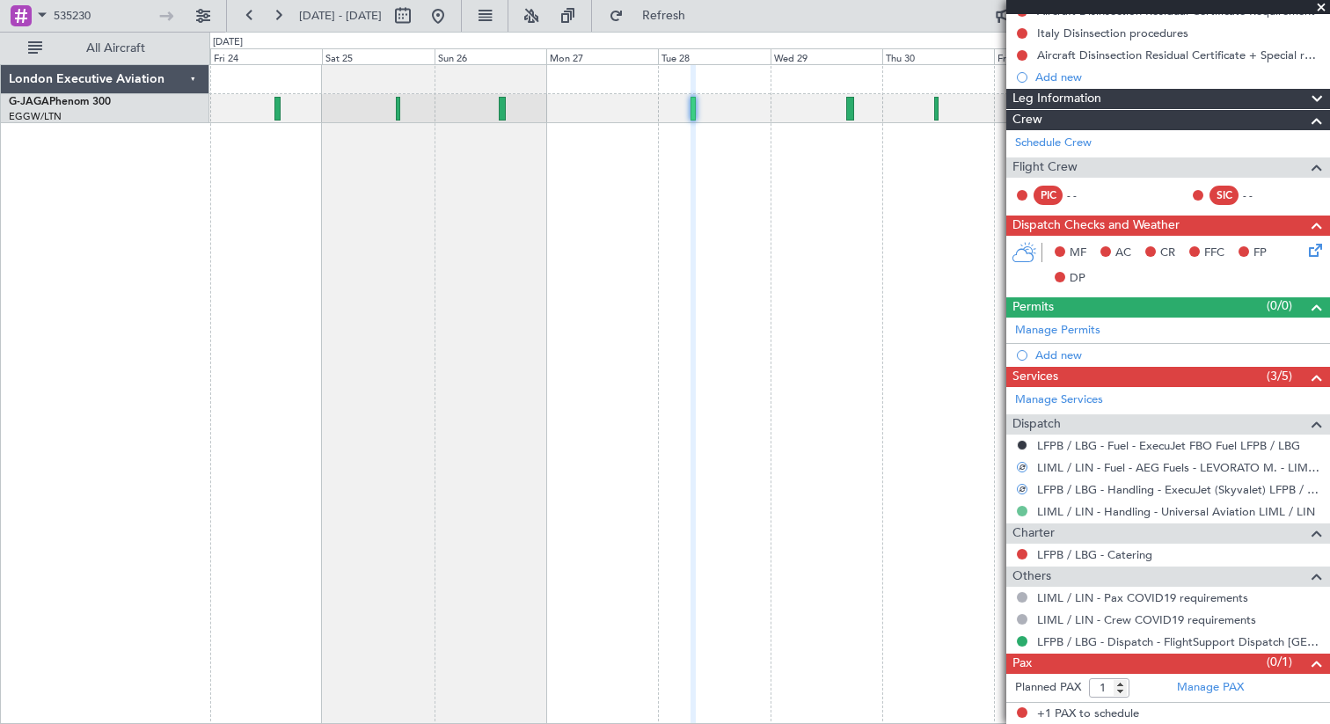
click at [1023, 511] on button at bounding box center [1022, 511] width 11 height 11
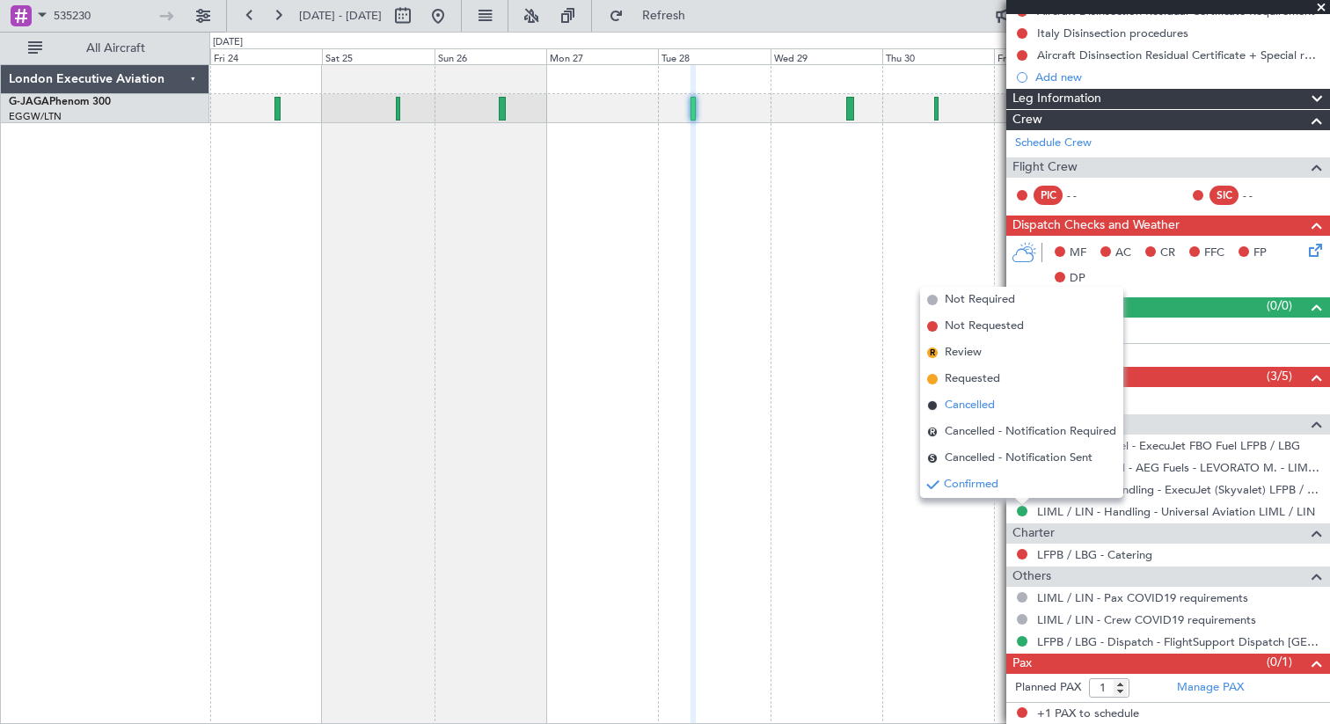
click at [981, 407] on span "Cancelled" at bounding box center [970, 406] width 50 height 18
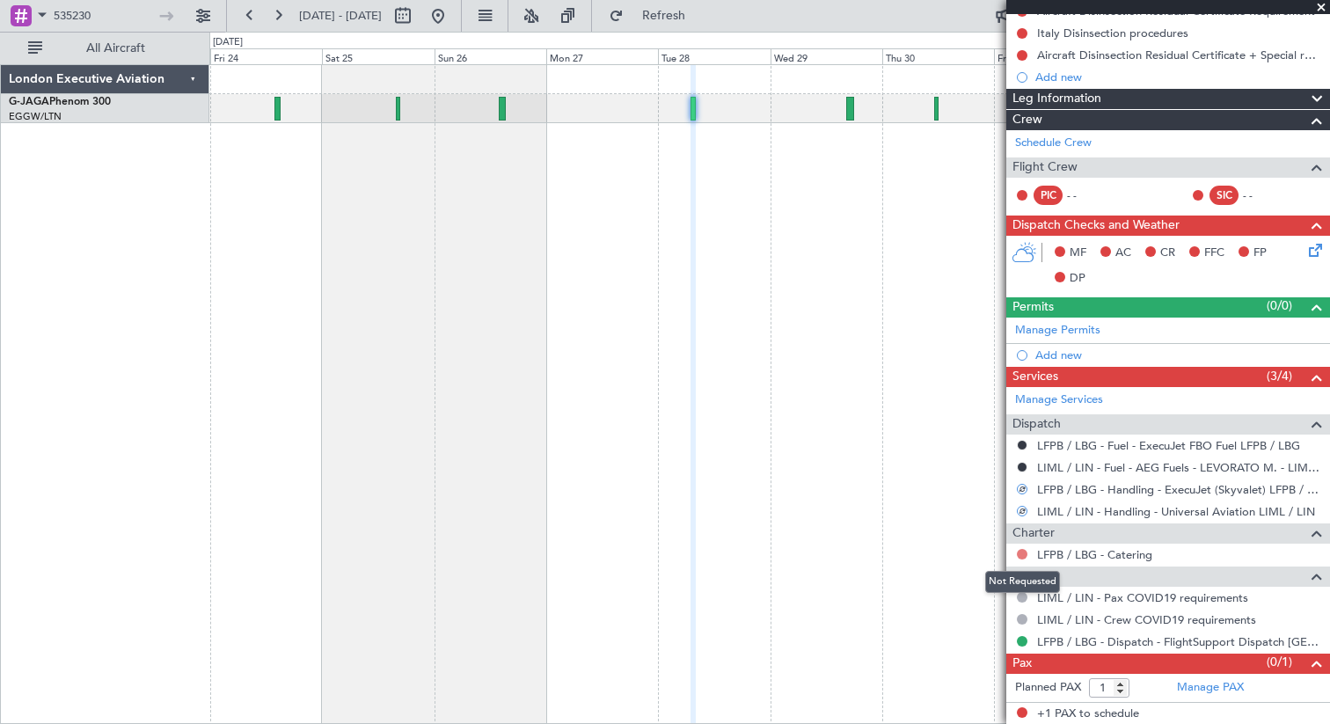
click at [1022, 550] on button at bounding box center [1022, 554] width 11 height 11
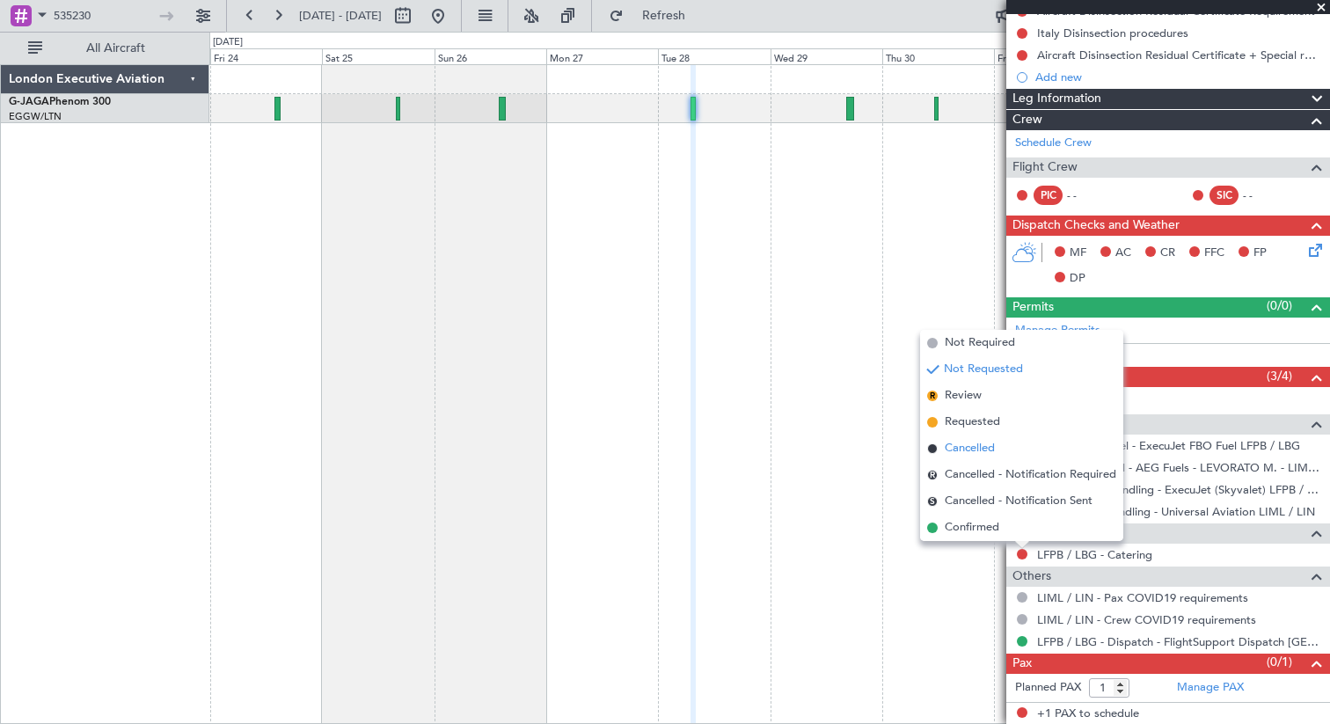
click at [973, 445] on span "Cancelled" at bounding box center [970, 449] width 50 height 18
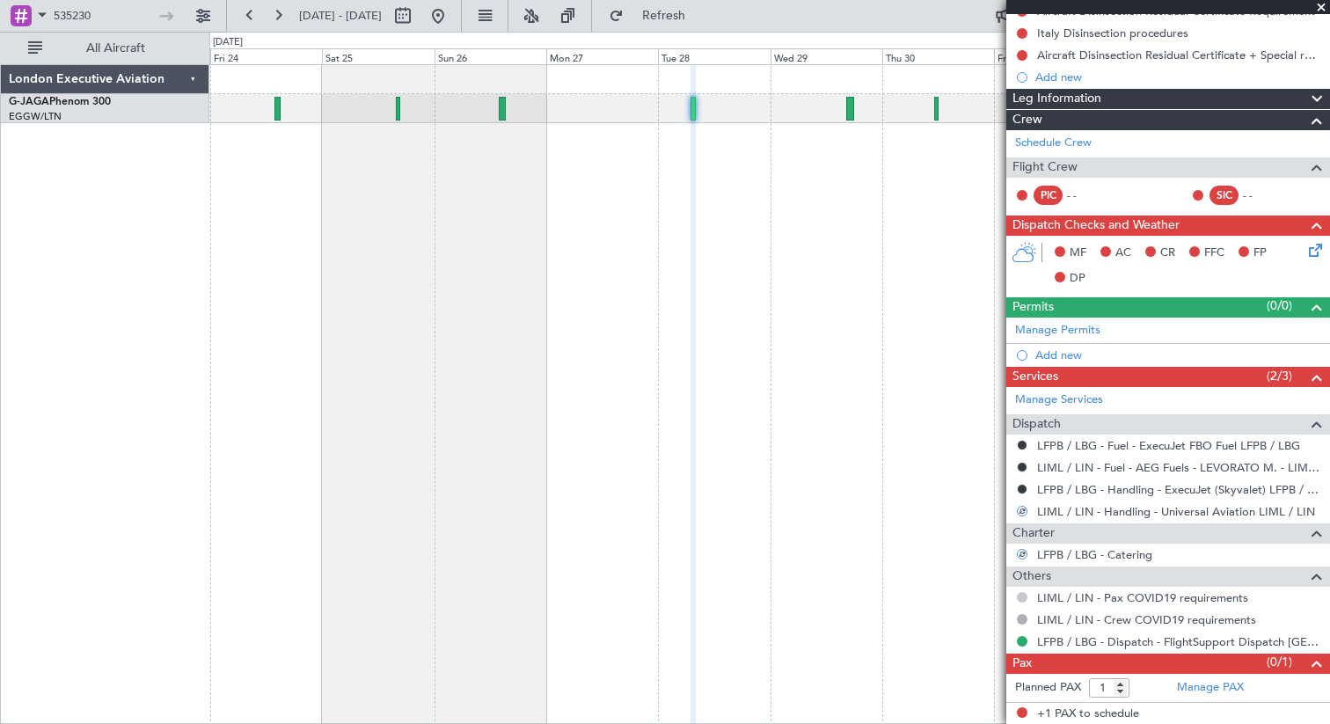
click at [1020, 592] on button at bounding box center [1022, 597] width 11 height 11
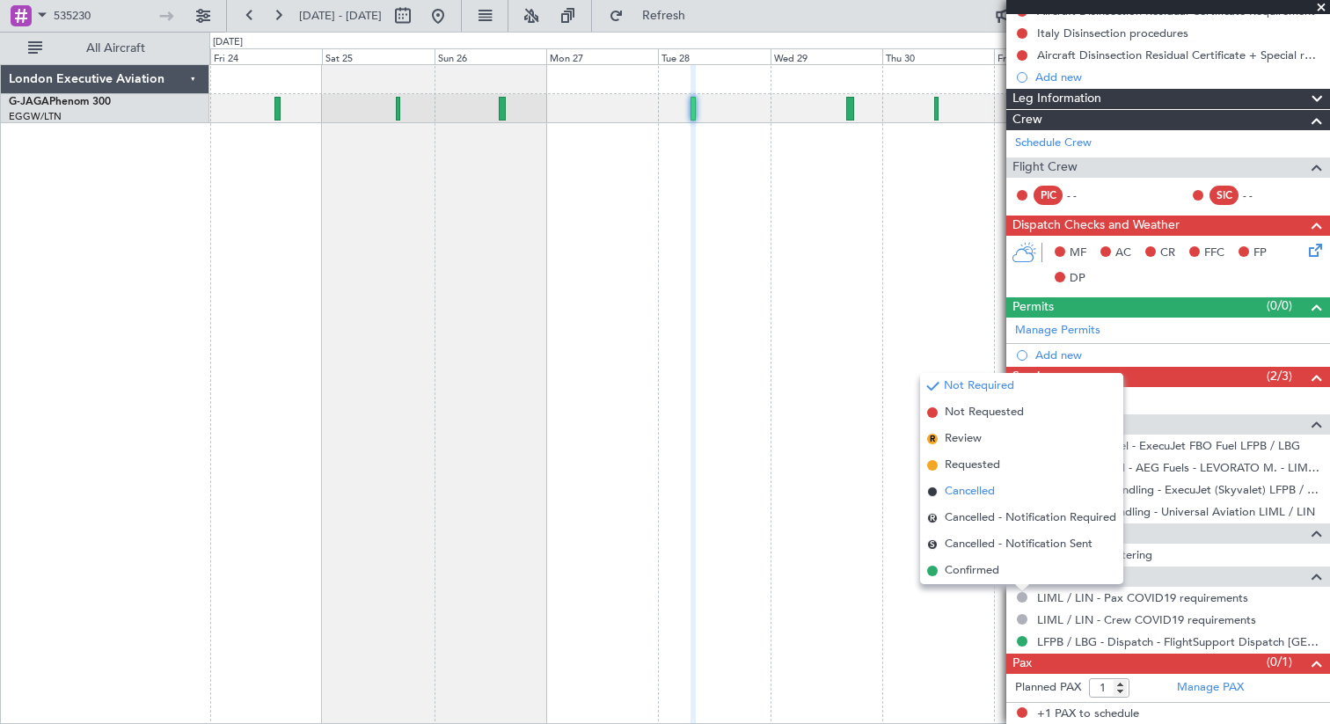
click at [967, 496] on span "Cancelled" at bounding box center [970, 492] width 50 height 18
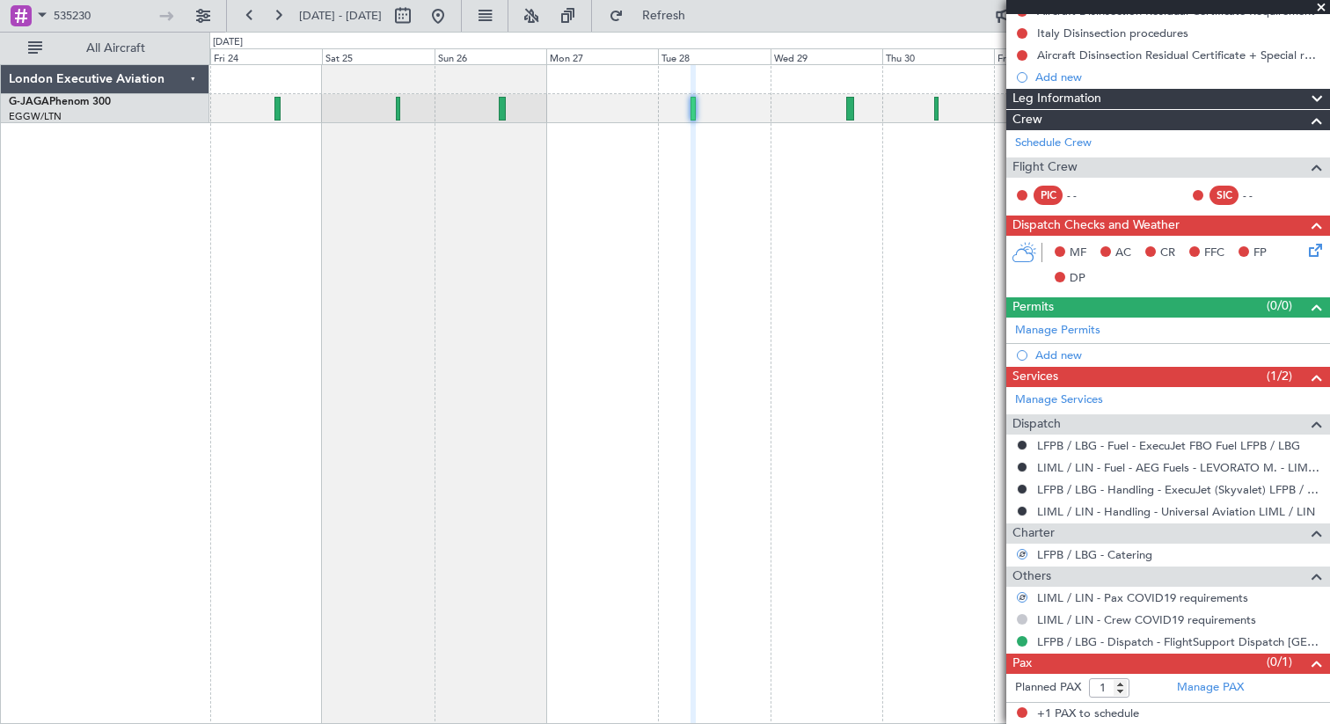
click at [1025, 619] on button at bounding box center [1022, 619] width 11 height 11
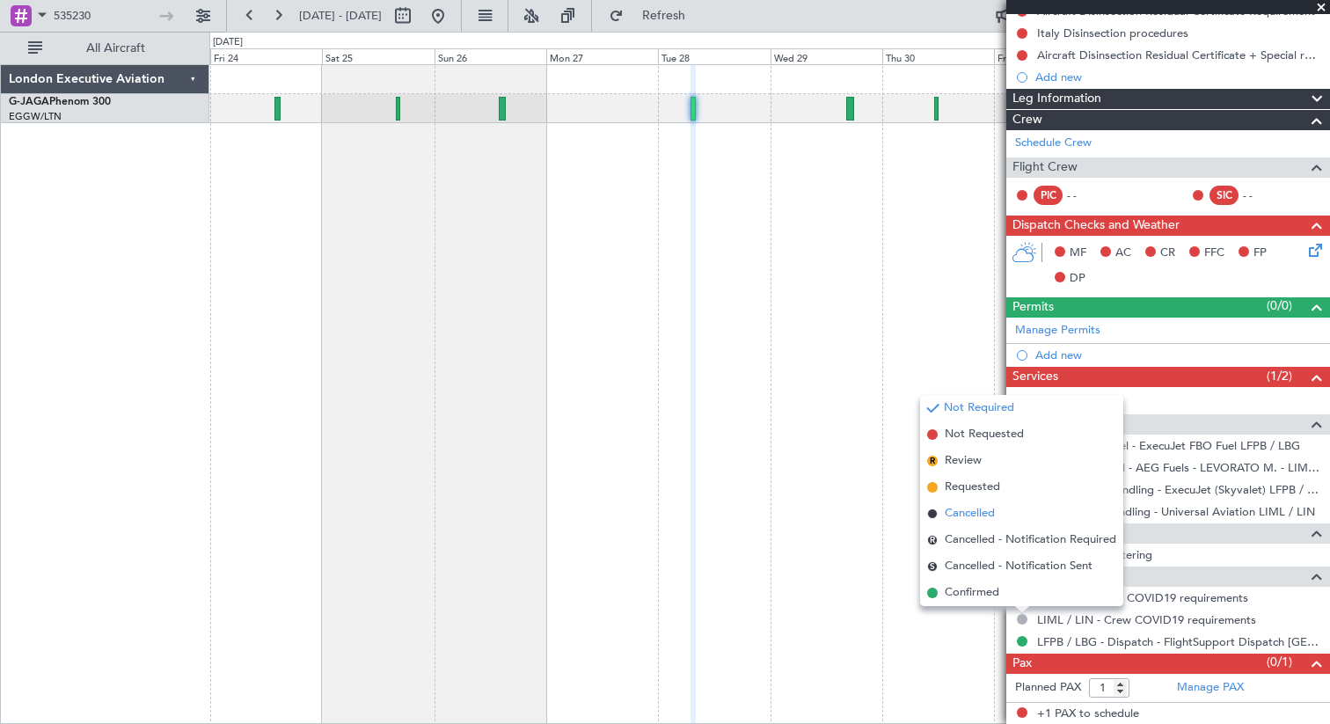
click at [981, 519] on span "Cancelled" at bounding box center [970, 514] width 50 height 18
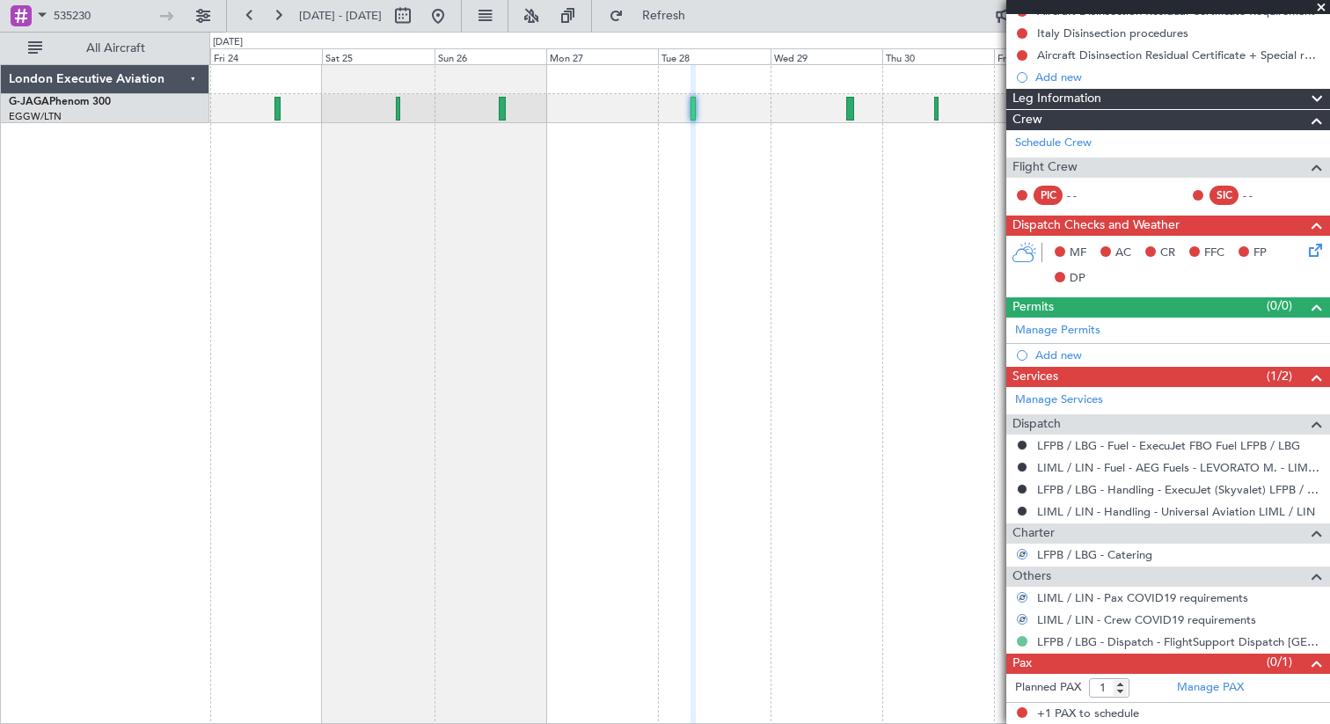
click at [1024, 642] on button at bounding box center [1022, 641] width 11 height 11
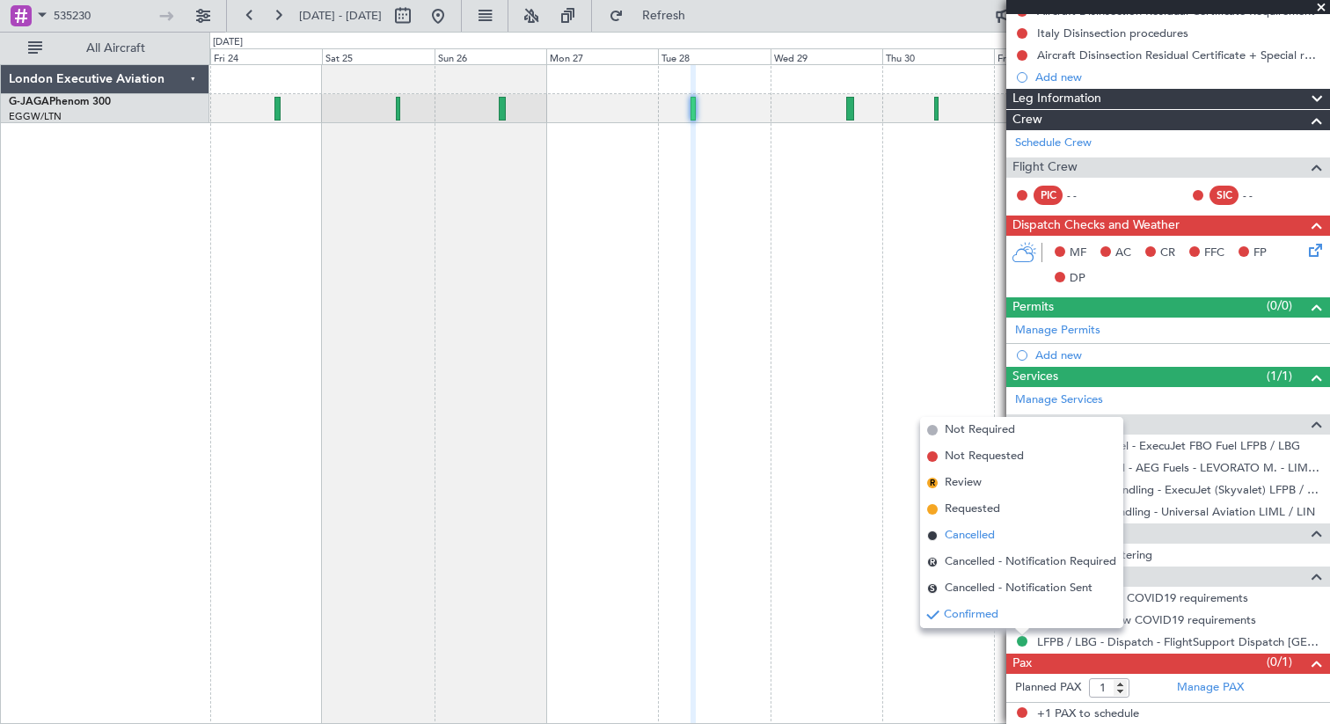
click at [983, 541] on span "Cancelled" at bounding box center [970, 536] width 50 height 18
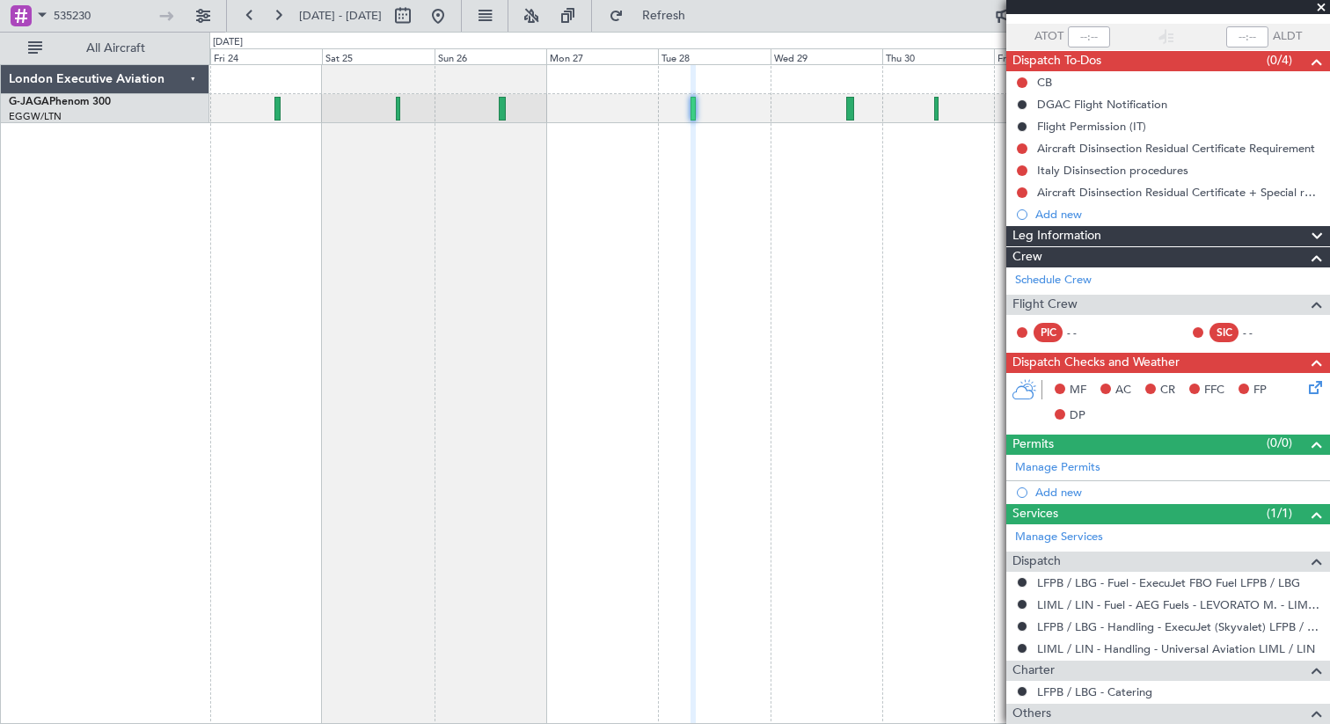
scroll to position [0, 0]
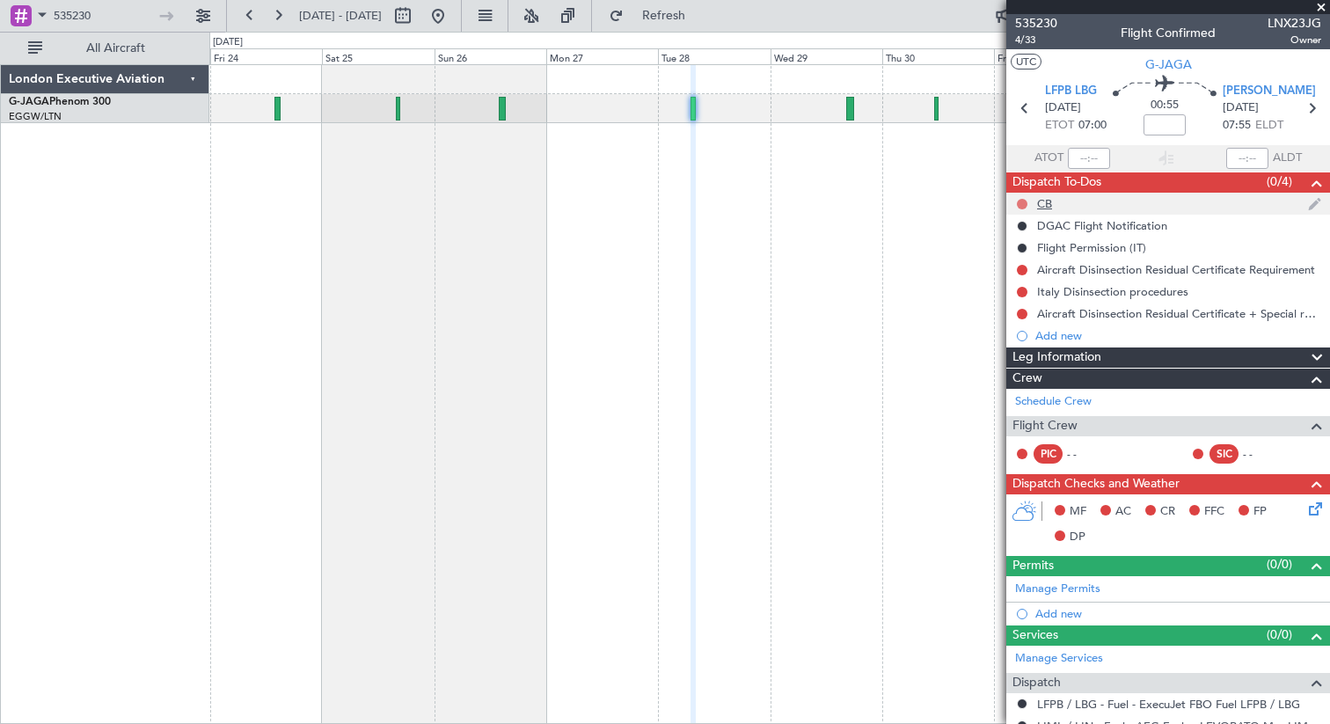
click at [1020, 203] on button at bounding box center [1022, 204] width 11 height 11
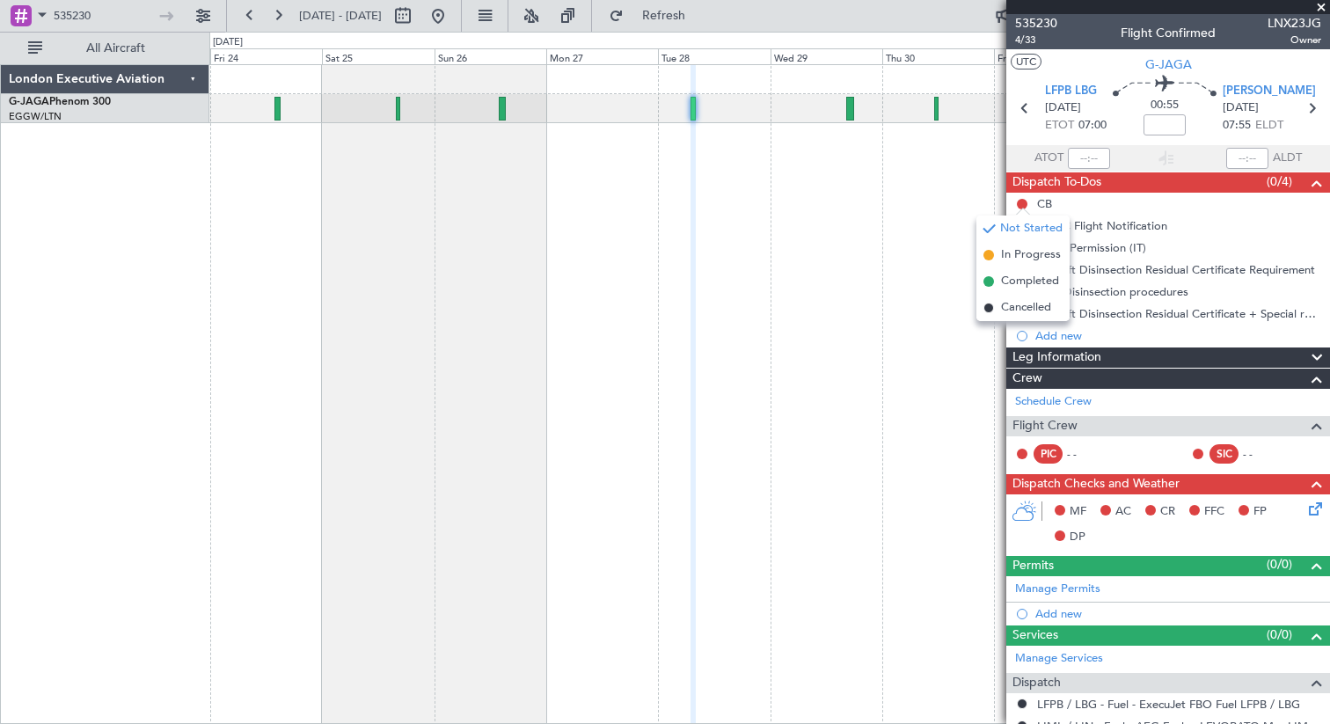
click at [964, 28] on div "535230 [DATE] - [DATE] Refresh Quick Links All Aircraft" at bounding box center [665, 16] width 1330 height 32
click at [933, 18] on div "535230 [DATE] - [DATE] Refresh Quick Links All Aircraft" at bounding box center [665, 16] width 1330 height 32
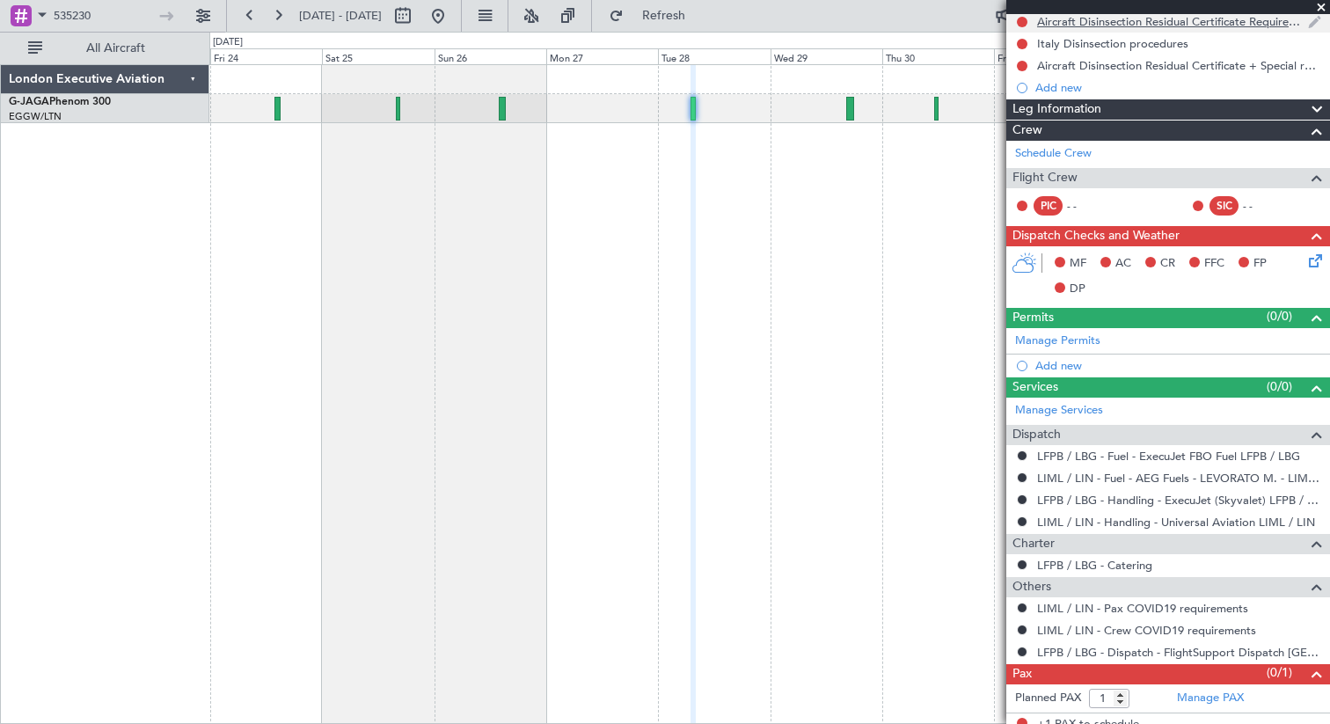
scroll to position [259, 0]
